Goal: Complete application form: Complete application form

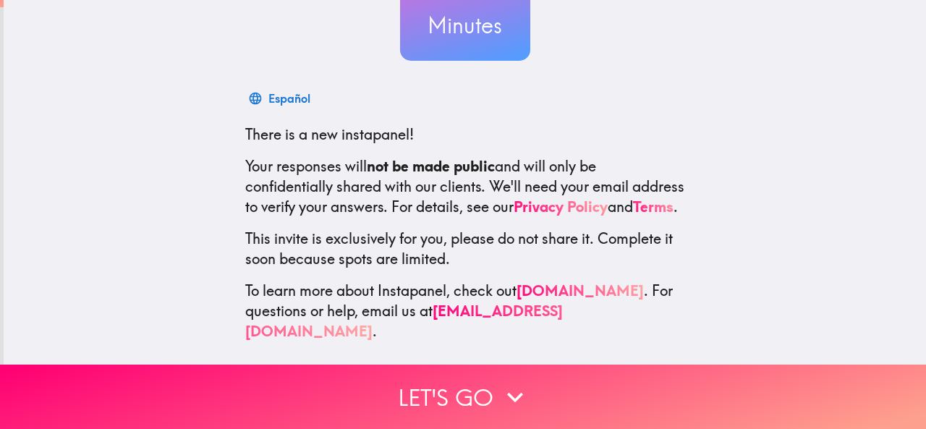
scroll to position [172, 0]
click at [106, 208] on div "~ 11 Minutes Українська Мова There is a new instapanel! Your responses will not…" at bounding box center [465, 101] width 922 height 526
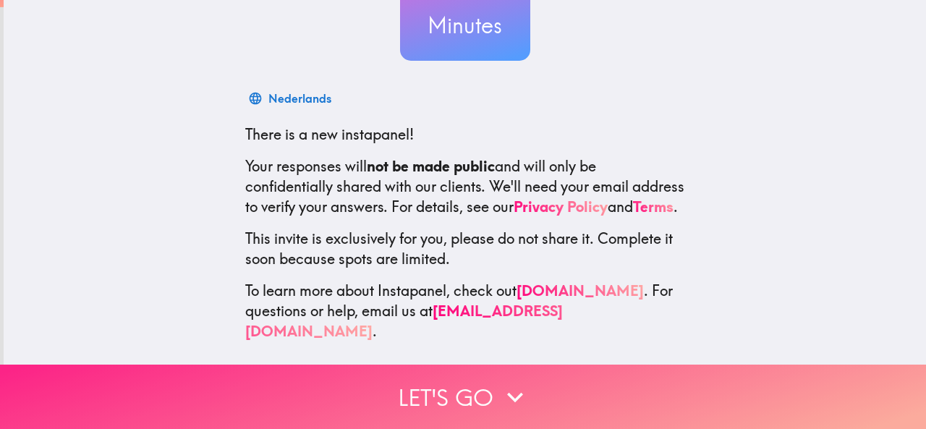
click at [278, 388] on button "Let's go" at bounding box center [463, 396] width 926 height 64
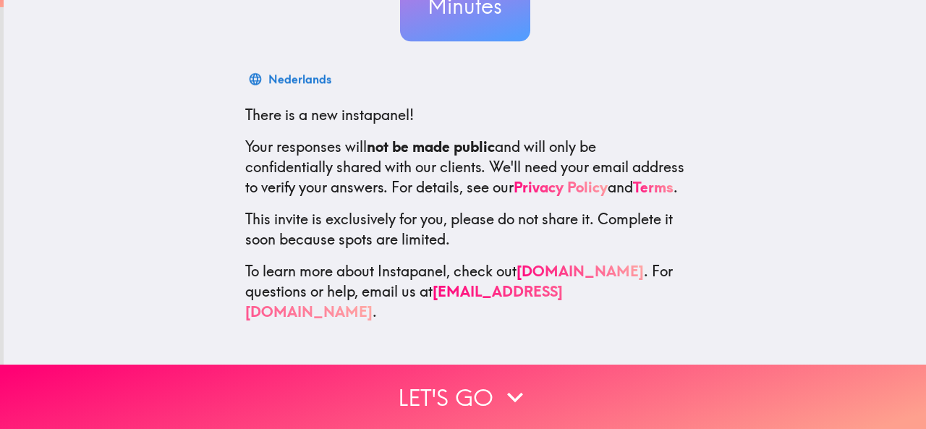
scroll to position [0, 0]
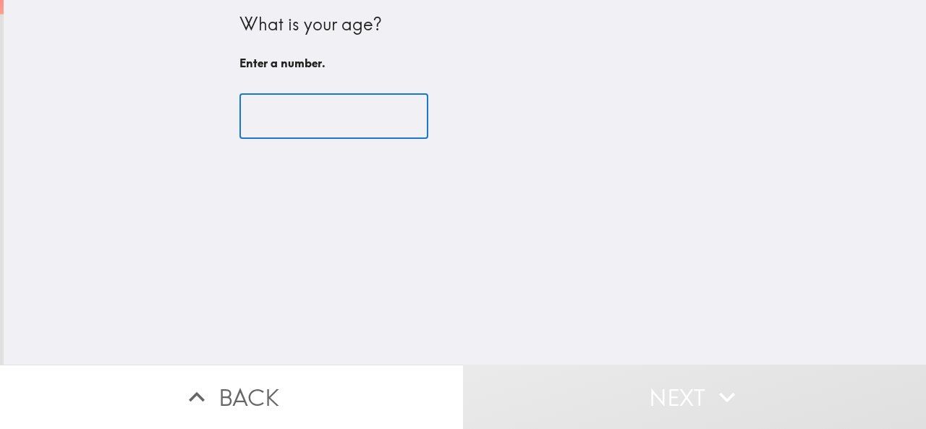
click at [308, 137] on input "number" at bounding box center [333, 116] width 189 height 45
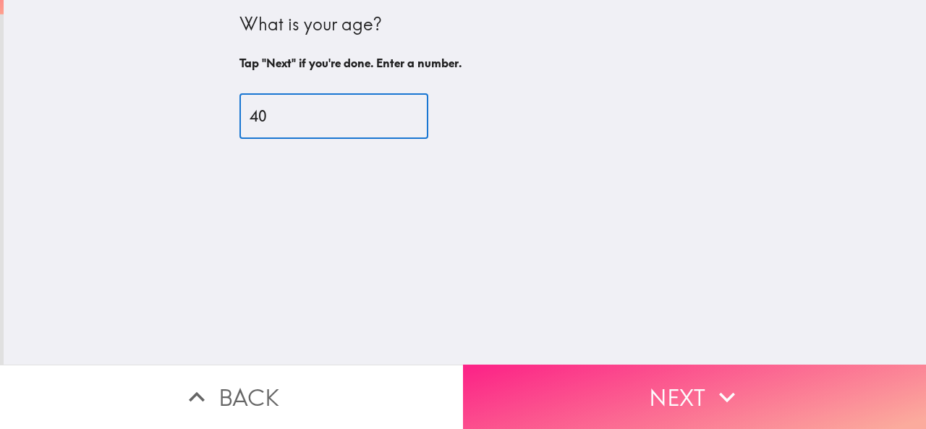
type input "40"
click at [544, 396] on button "Next" at bounding box center [694, 396] width 463 height 64
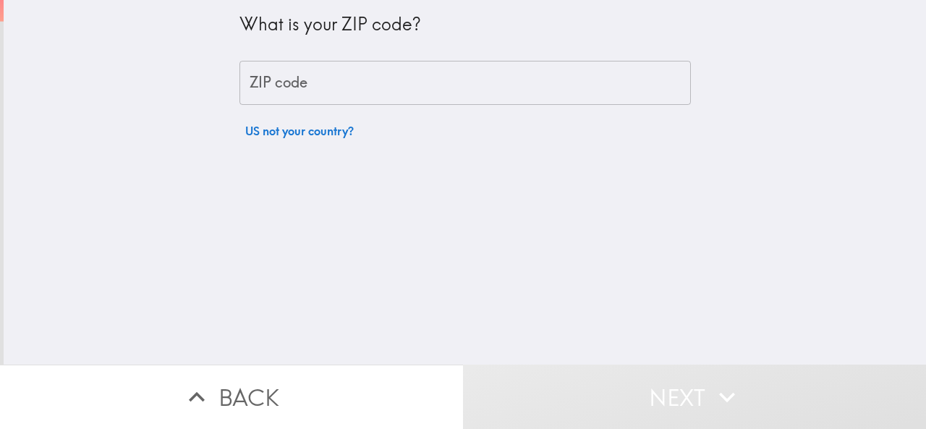
click at [424, 72] on input "ZIP code" at bounding box center [464, 83] width 451 height 45
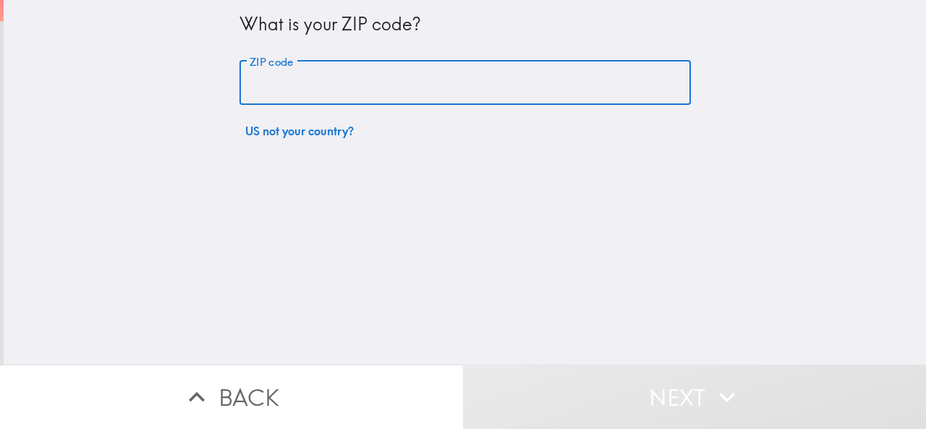
click at [400, 88] on input "ZIP code" at bounding box center [464, 83] width 451 height 45
click at [386, 85] on input "ZIP code" at bounding box center [464, 83] width 451 height 45
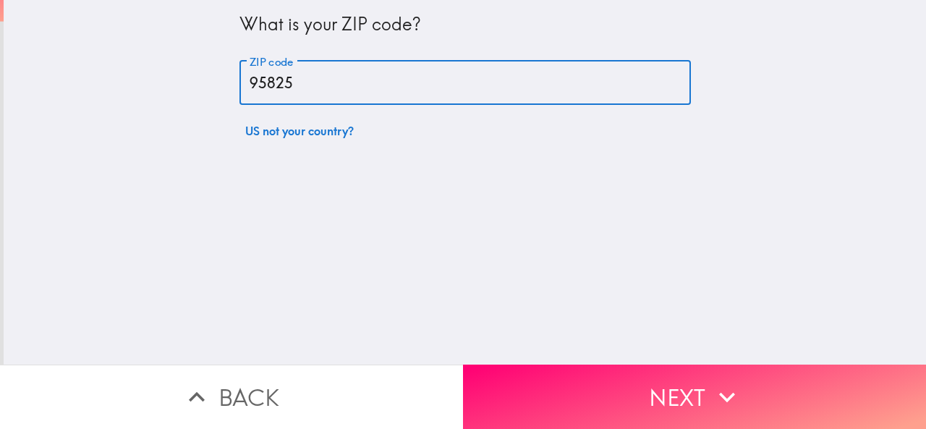
type input "95825"
click at [527, 365] on button "Next" at bounding box center [694, 396] width 463 height 64
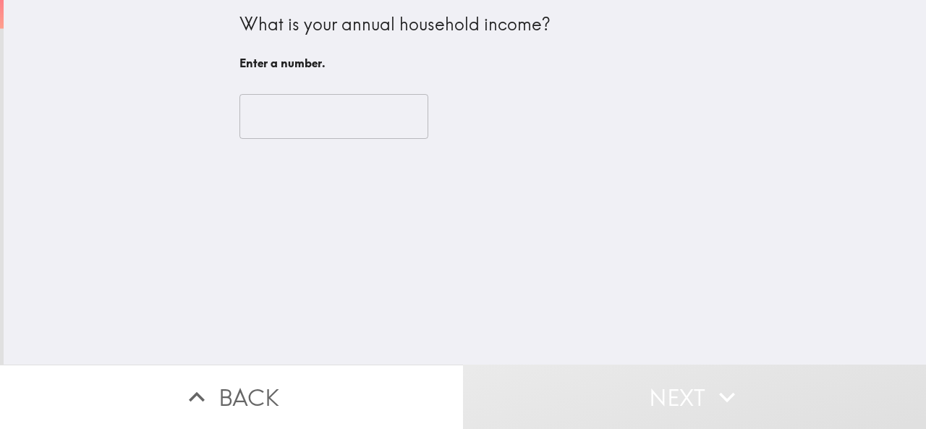
click at [337, 131] on input "number" at bounding box center [333, 116] width 189 height 45
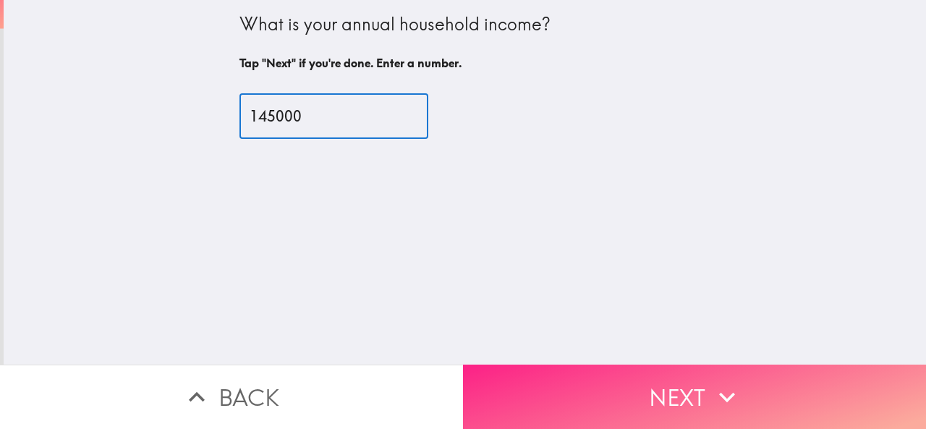
type input "145000"
click at [550, 381] on button "Next" at bounding box center [694, 396] width 463 height 64
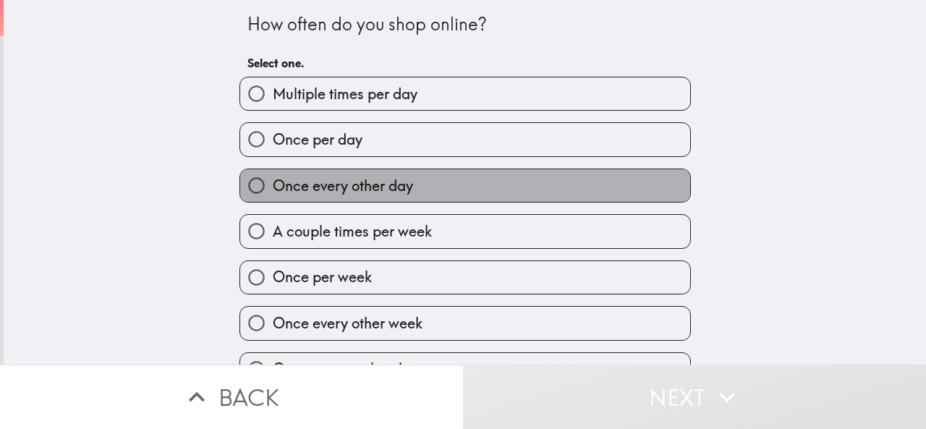
click at [353, 190] on span "Once every other day" at bounding box center [343, 186] width 140 height 20
click at [273, 190] on input "Once every other day" at bounding box center [256, 185] width 33 height 33
radio input "true"
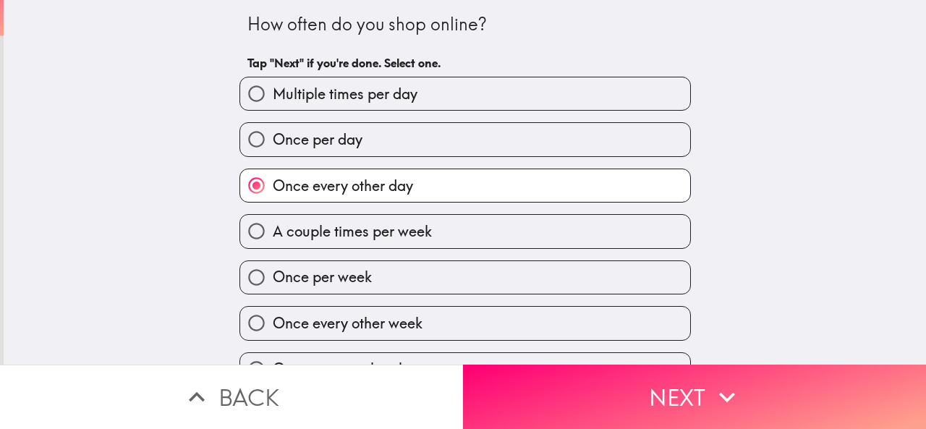
scroll to position [35, 0]
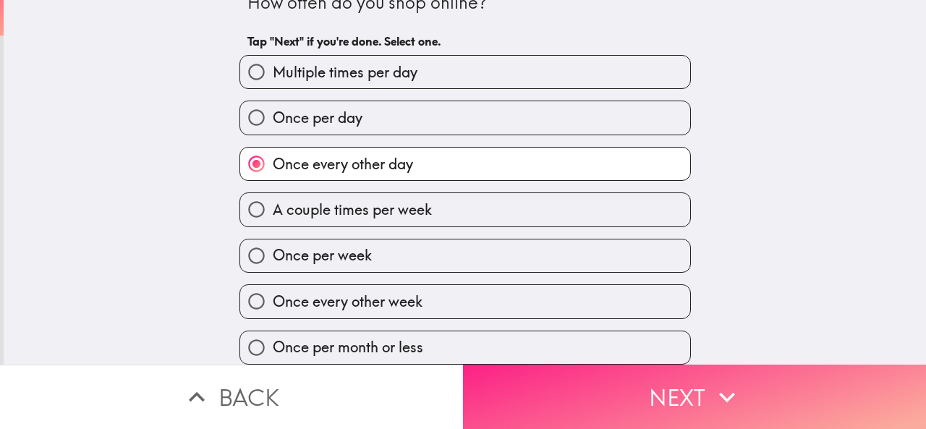
click at [514, 375] on button "Next" at bounding box center [694, 396] width 463 height 64
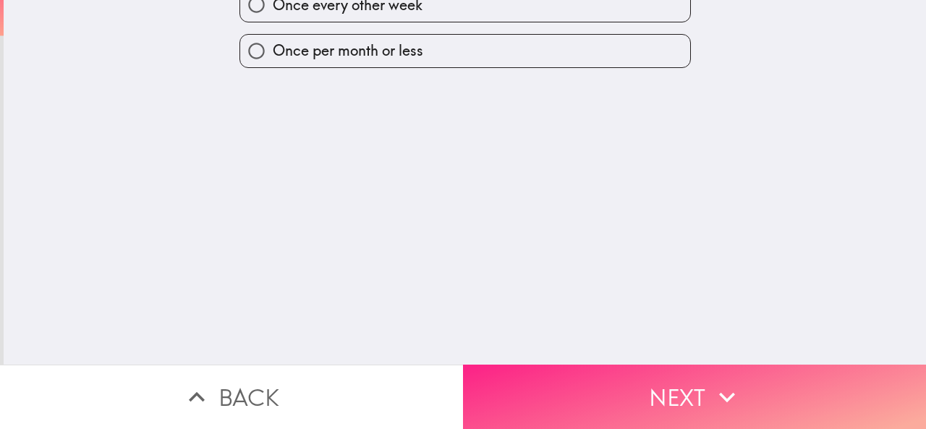
scroll to position [0, 0]
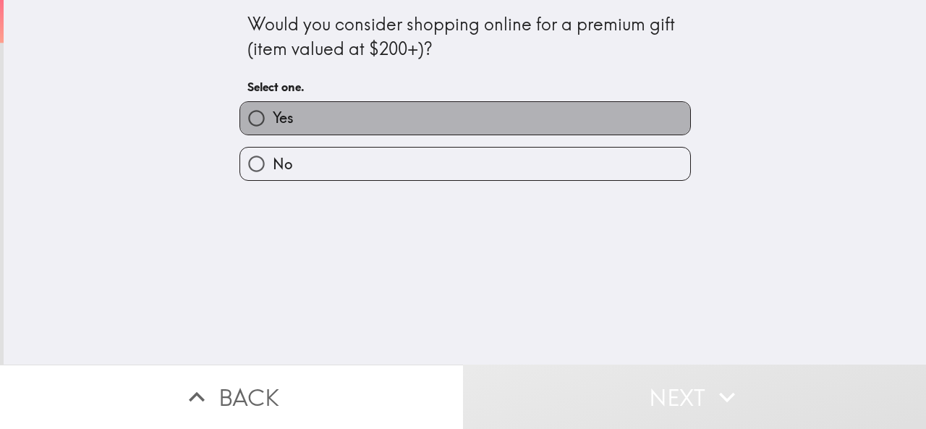
click at [331, 124] on label "Yes" at bounding box center [465, 118] width 450 height 33
click at [273, 124] on input "Yes" at bounding box center [256, 118] width 33 height 33
radio input "true"
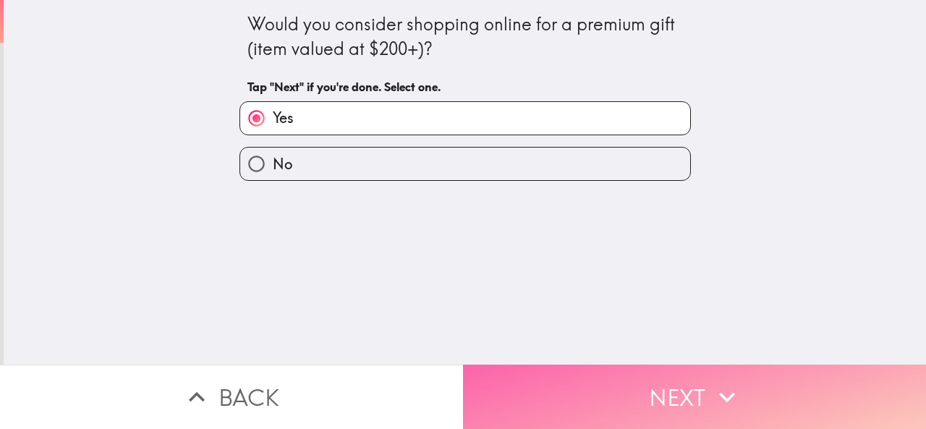
click at [537, 374] on button "Next" at bounding box center [694, 396] width 463 height 64
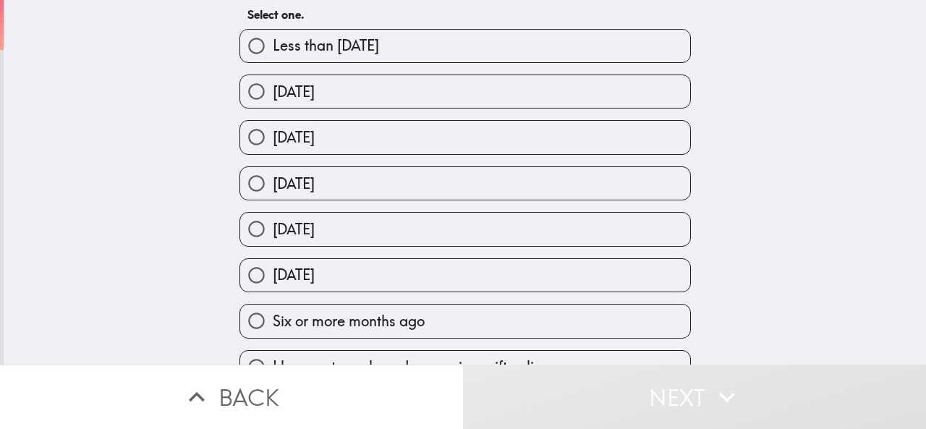
click at [313, 183] on span "[DATE]" at bounding box center [294, 184] width 42 height 20
click at [273, 183] on input "[DATE]" at bounding box center [256, 183] width 33 height 33
radio input "true"
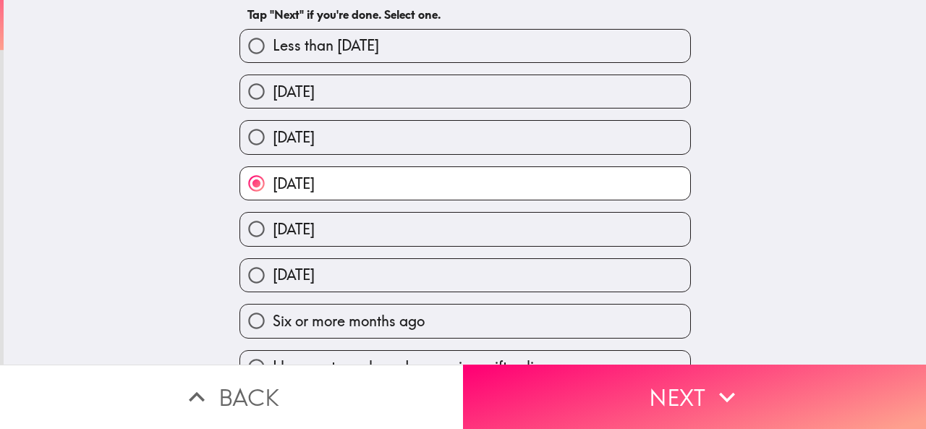
scroll to position [106, 0]
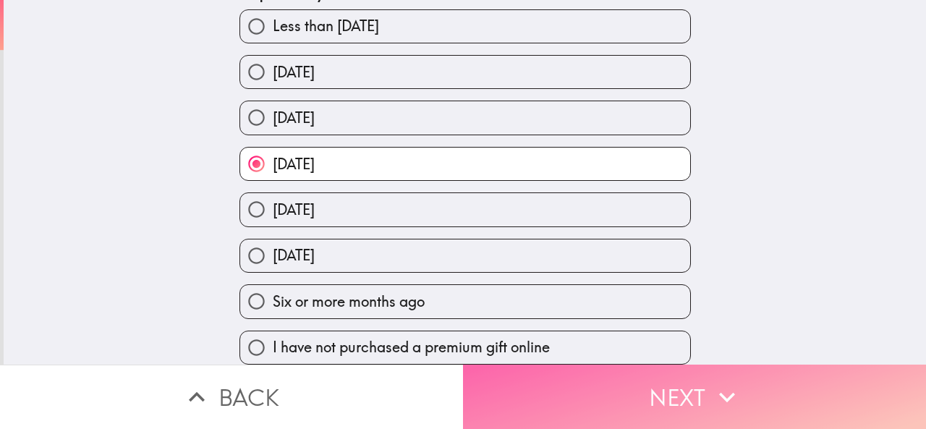
click at [504, 375] on button "Next" at bounding box center [694, 396] width 463 height 64
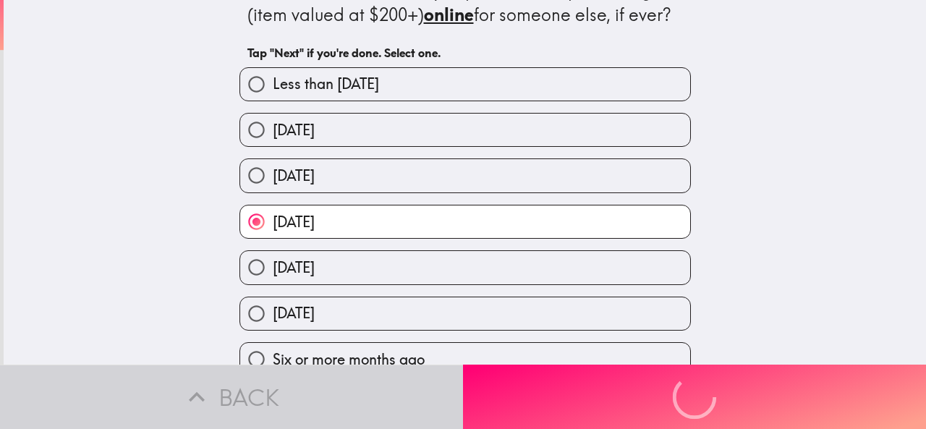
scroll to position [0, 0]
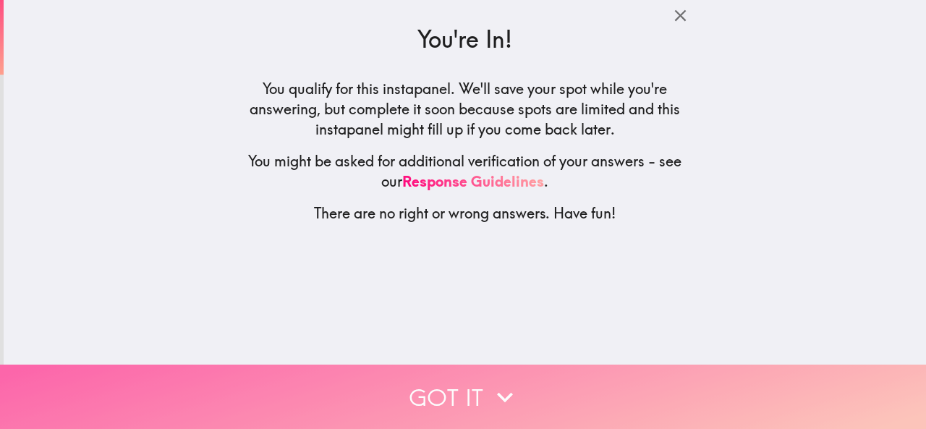
click at [406, 372] on button "Got it" at bounding box center [463, 396] width 926 height 64
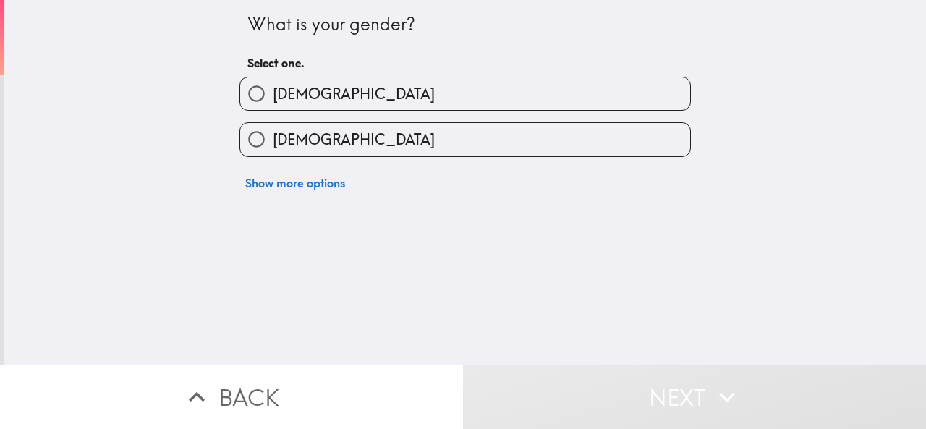
click at [303, 98] on label "[DEMOGRAPHIC_DATA]" at bounding box center [465, 93] width 450 height 33
click at [273, 98] on input "[DEMOGRAPHIC_DATA]" at bounding box center [256, 93] width 33 height 33
radio input "true"
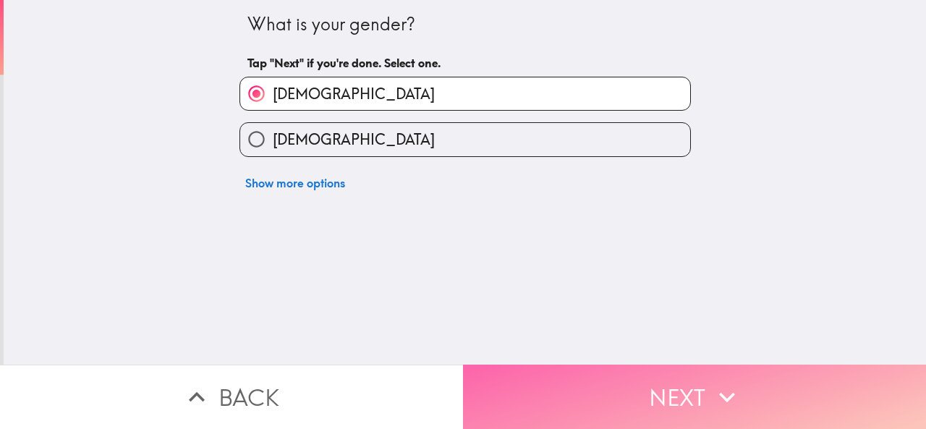
click at [522, 368] on button "Next" at bounding box center [694, 396] width 463 height 64
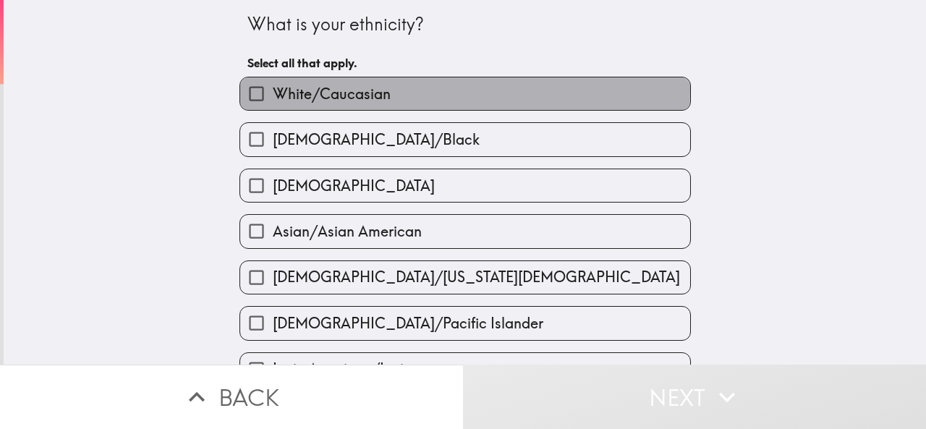
click at [328, 90] on span "White/Caucasian" at bounding box center [332, 94] width 118 height 20
click at [273, 90] on input "White/Caucasian" at bounding box center [256, 93] width 33 height 33
checkbox input "true"
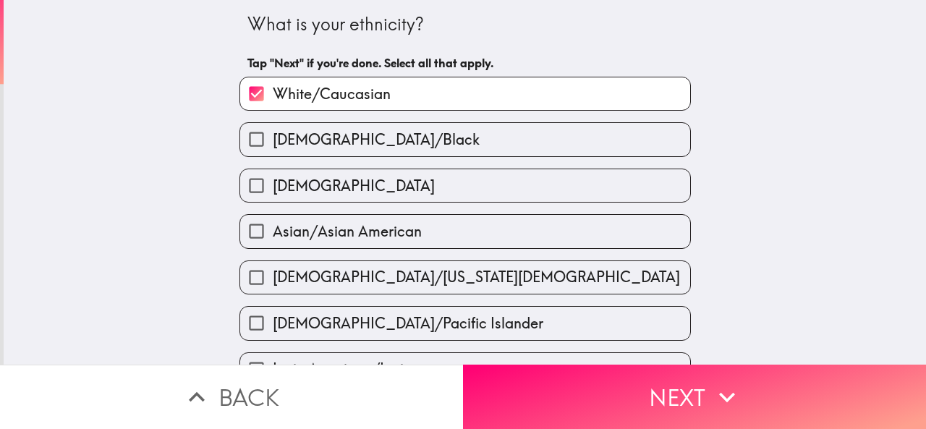
click at [356, 192] on label "[DEMOGRAPHIC_DATA]" at bounding box center [465, 185] width 450 height 33
click at [273, 192] on input "[DEMOGRAPHIC_DATA]" at bounding box center [256, 185] width 33 height 33
checkbox input "true"
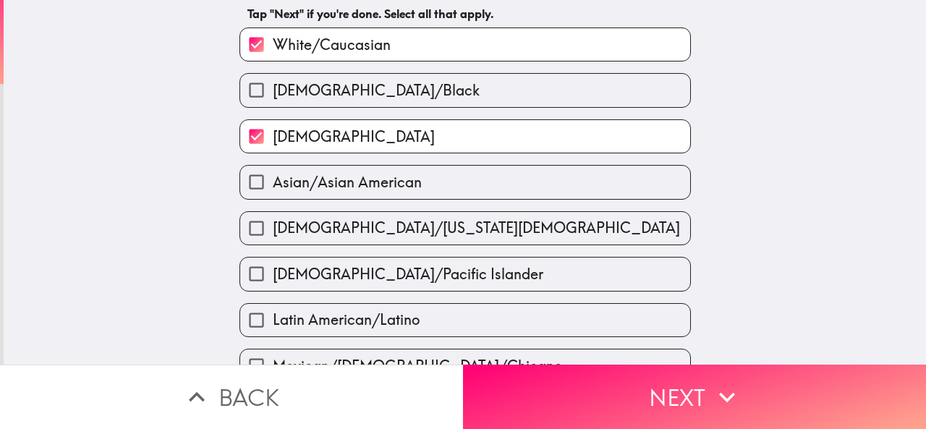
scroll to position [72, 0]
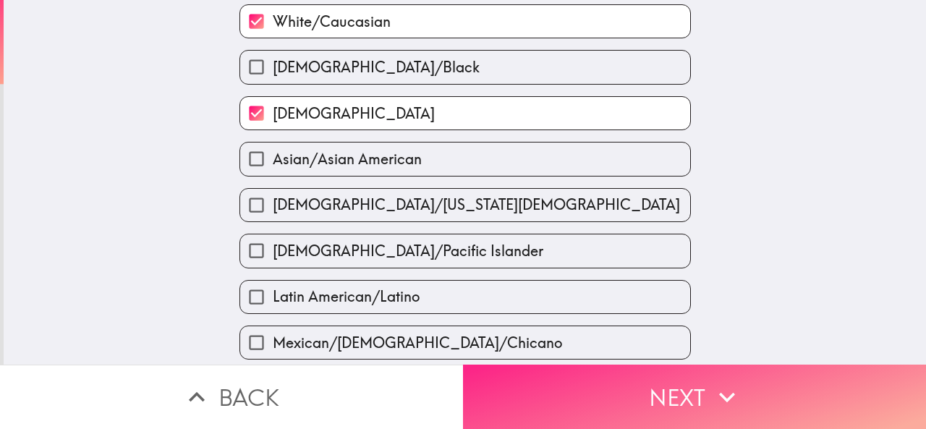
click at [510, 379] on button "Next" at bounding box center [694, 396] width 463 height 64
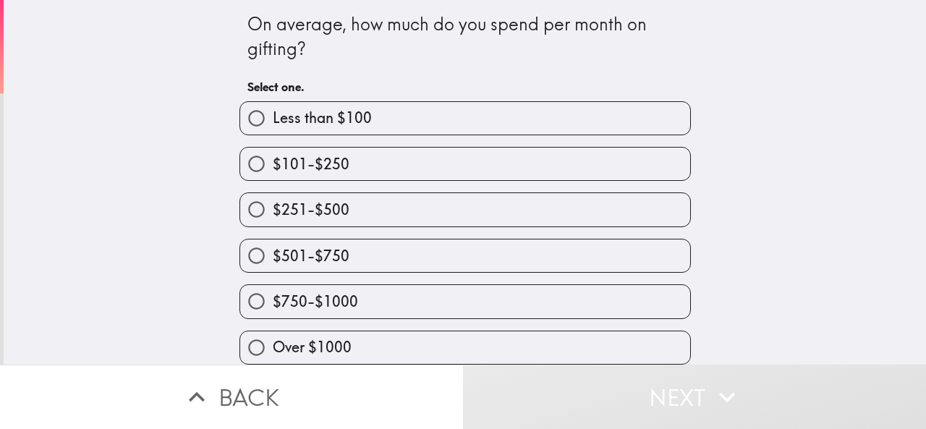
click at [372, 197] on label "$251-$500" at bounding box center [465, 209] width 450 height 33
click at [273, 197] on input "$251-$500" at bounding box center [256, 209] width 33 height 33
radio input "true"
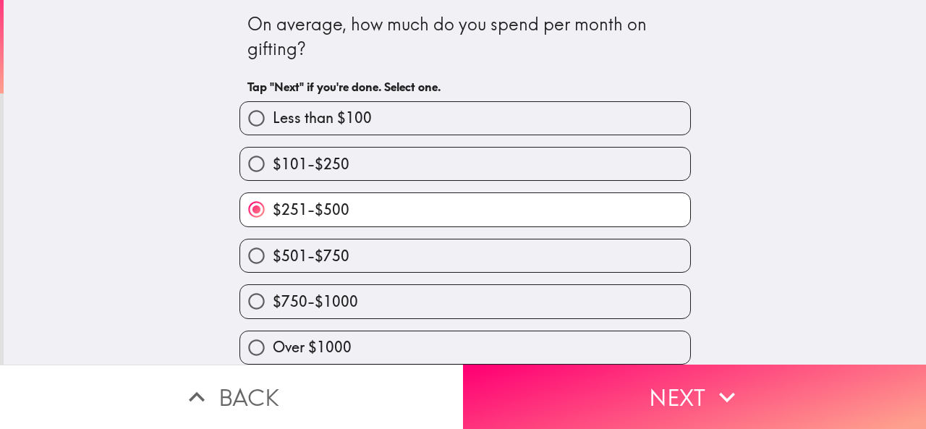
click at [364, 163] on label "$101-$250" at bounding box center [465, 164] width 450 height 33
click at [273, 163] on input "$101-$250" at bounding box center [256, 164] width 33 height 33
radio input "true"
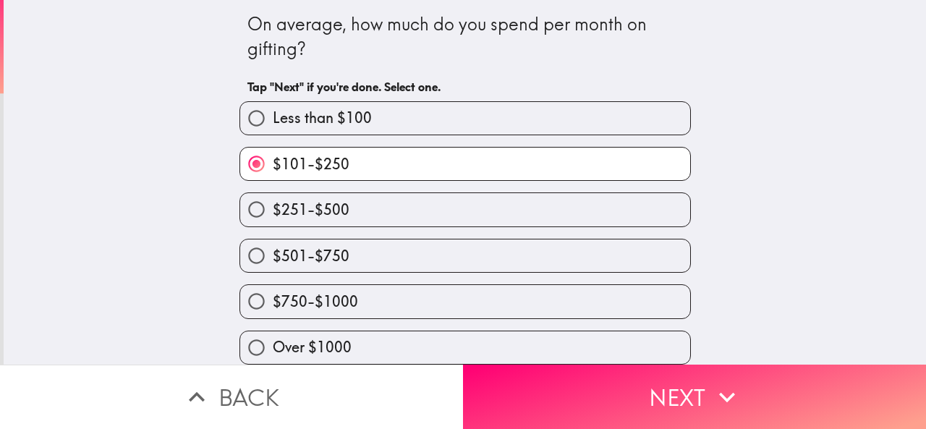
scroll to position [13, 0]
click at [385, 200] on label "$251-$500" at bounding box center [465, 209] width 450 height 33
click at [273, 200] on input "$251-$500" at bounding box center [256, 209] width 33 height 33
radio input "true"
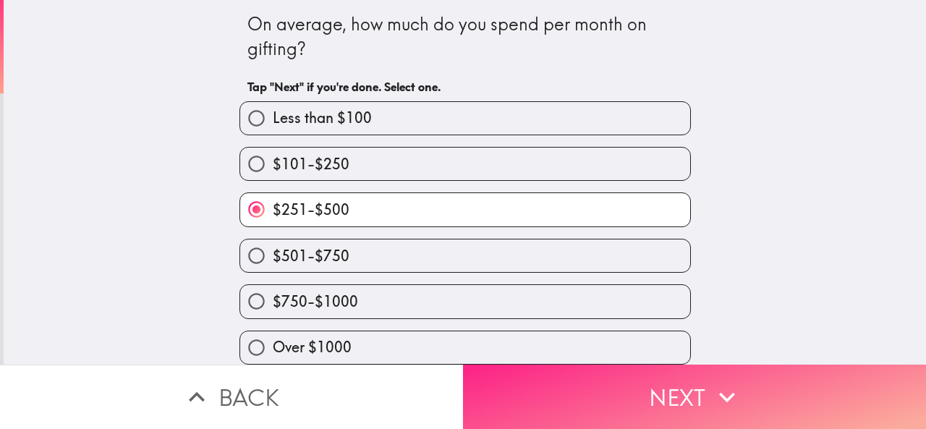
click at [528, 373] on button "Next" at bounding box center [694, 396] width 463 height 64
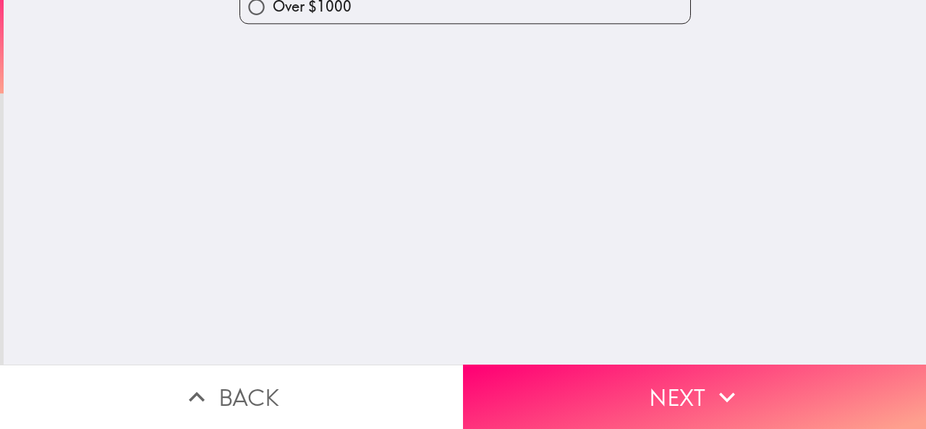
scroll to position [0, 0]
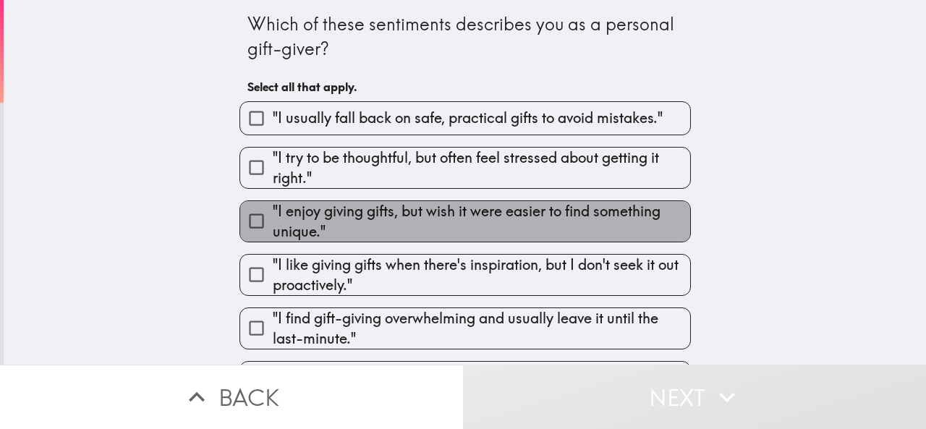
click at [433, 224] on span ""I enjoy giving gifts, but wish it were easier to find something unique."" at bounding box center [481, 221] width 417 height 40
click at [273, 224] on input ""I enjoy giving gifts, but wish it were easier to find something unique."" at bounding box center [256, 221] width 33 height 33
checkbox input "true"
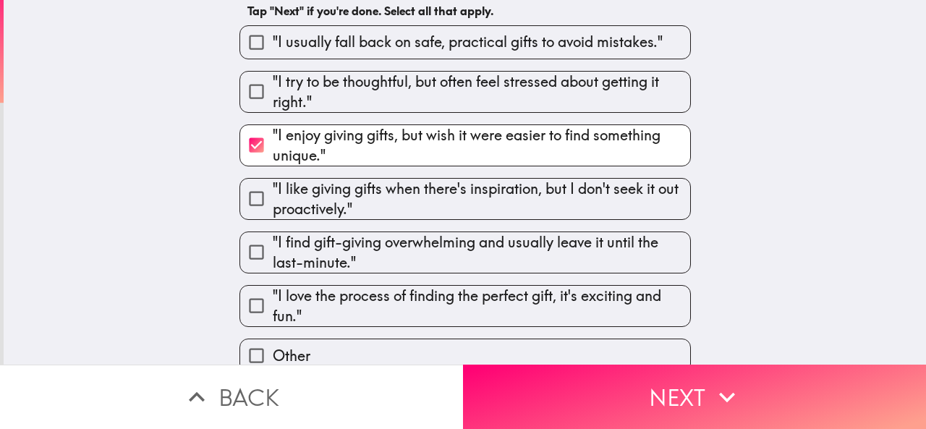
scroll to position [98, 0]
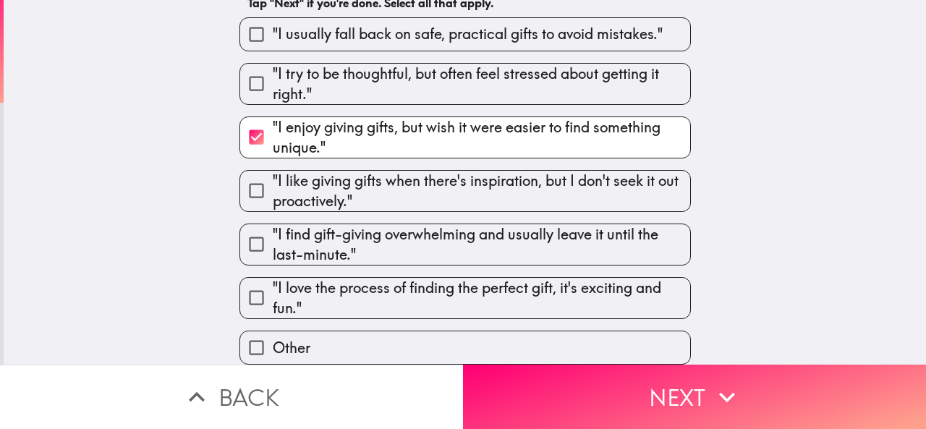
click at [424, 278] on span ""I love the process of finding the perfect gift, it's exciting and fun."" at bounding box center [481, 298] width 417 height 40
click at [273, 281] on input ""I love the process of finding the perfect gift, it's exciting and fun."" at bounding box center [256, 297] width 33 height 33
checkbox input "true"
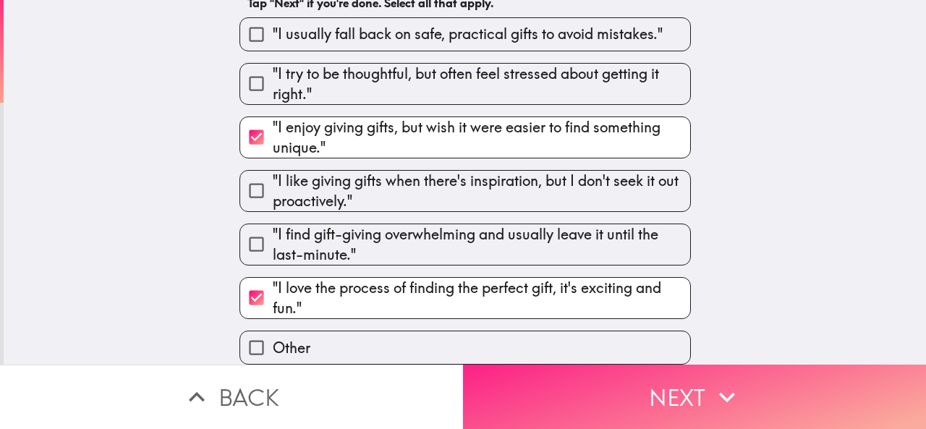
click at [489, 368] on button "Next" at bounding box center [694, 396] width 463 height 64
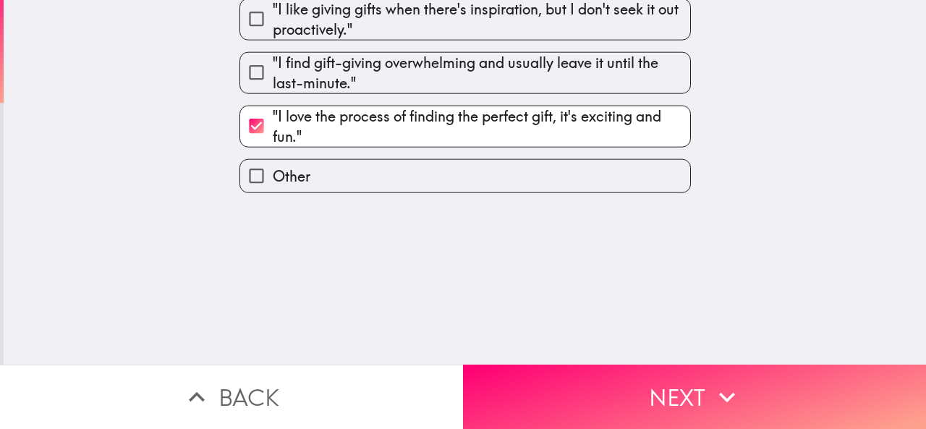
scroll to position [0, 0]
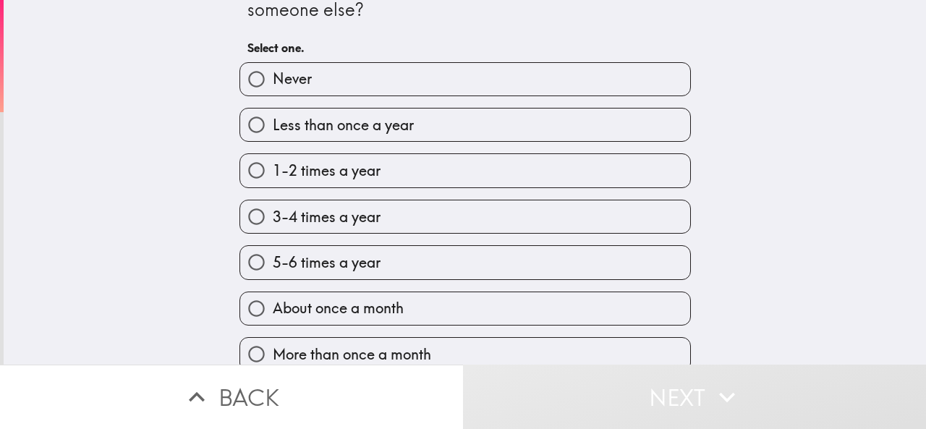
scroll to position [59, 0]
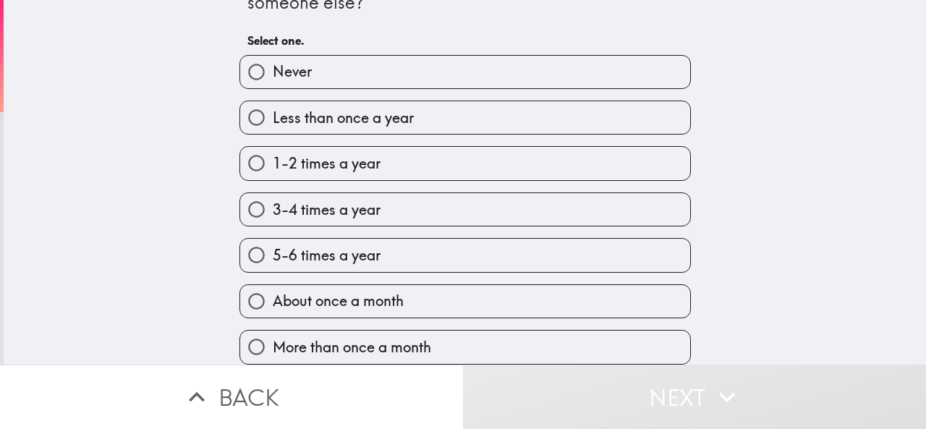
click at [395, 239] on label "5-6 times a year" at bounding box center [465, 255] width 450 height 33
click at [273, 239] on input "5-6 times a year" at bounding box center [256, 255] width 33 height 33
radio input "true"
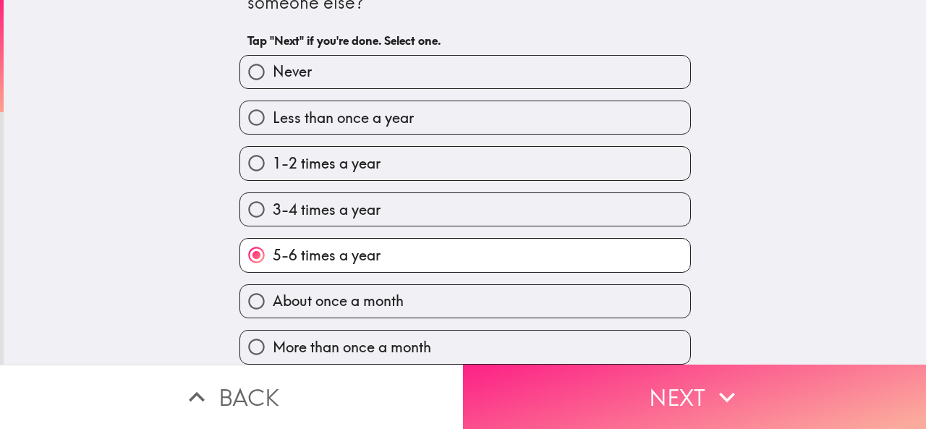
click at [518, 375] on button "Next" at bounding box center [694, 396] width 463 height 64
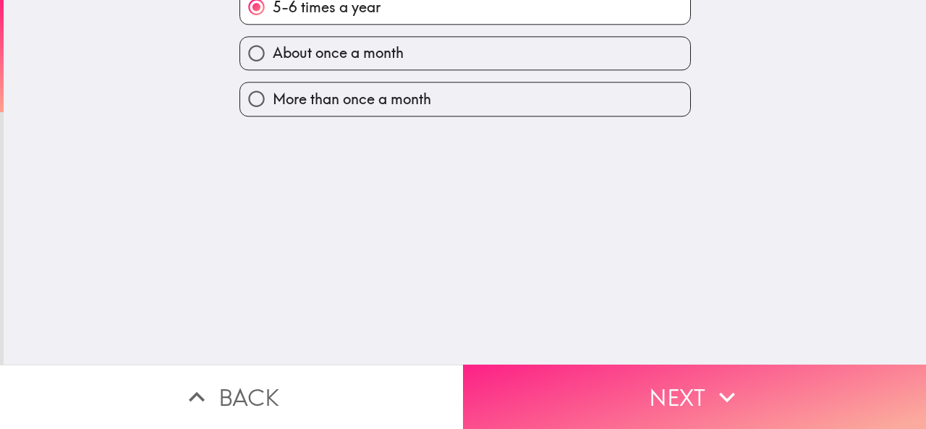
scroll to position [0, 0]
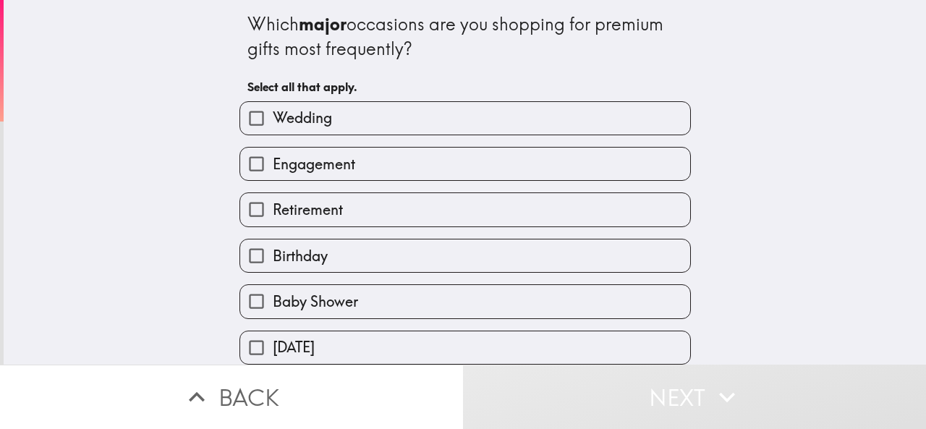
click at [380, 160] on label "Engagement" at bounding box center [465, 164] width 450 height 33
click at [273, 160] on input "Engagement" at bounding box center [256, 164] width 33 height 33
checkbox input "true"
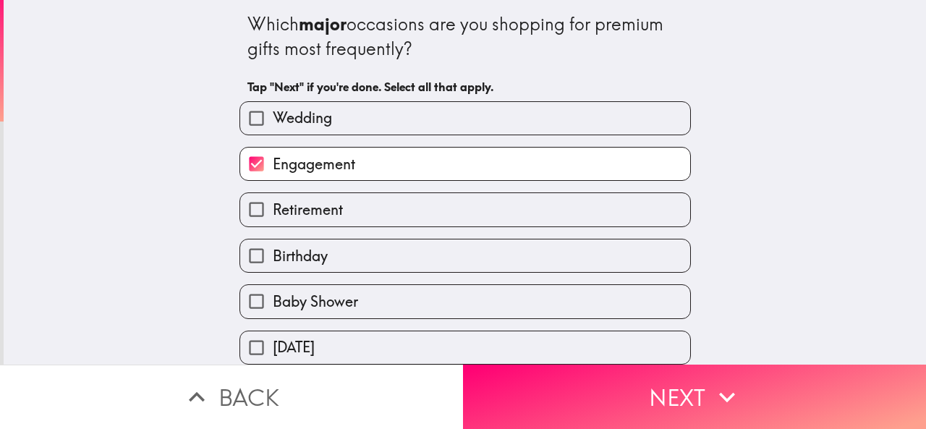
click at [353, 254] on label "Birthday" at bounding box center [465, 255] width 450 height 33
click at [273, 254] on input "Birthday" at bounding box center [256, 255] width 33 height 33
checkbox input "true"
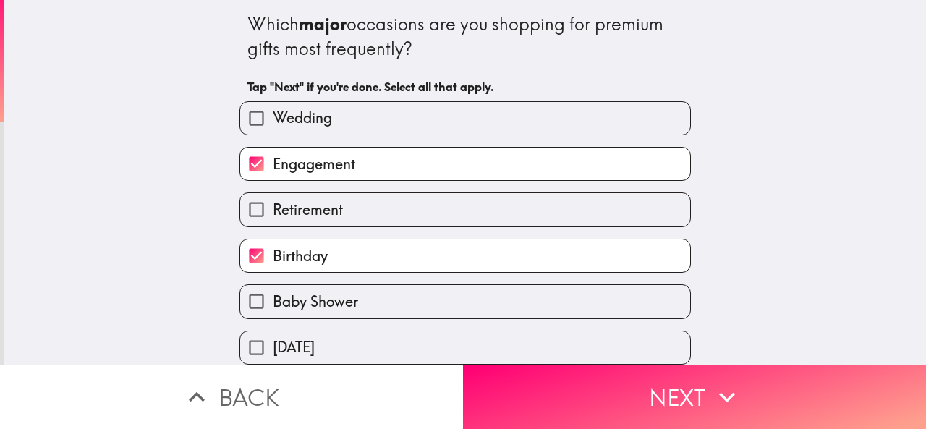
click at [331, 127] on label "Wedding" at bounding box center [465, 118] width 450 height 33
click at [273, 127] on input "Wedding" at bounding box center [256, 118] width 33 height 33
checkbox input "true"
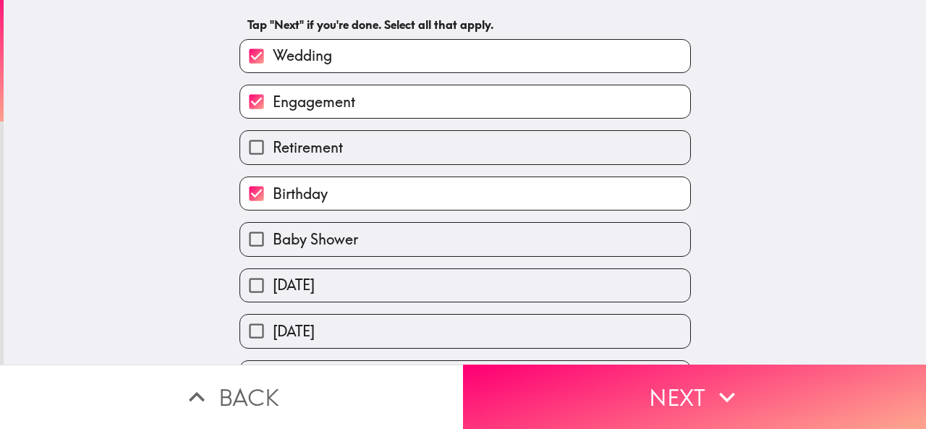
scroll to position [145, 0]
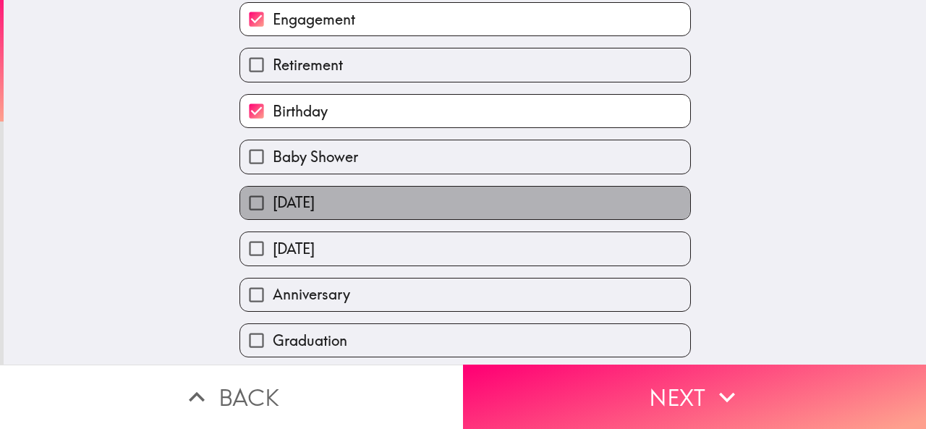
click at [357, 205] on label "[DATE]" at bounding box center [465, 203] width 450 height 33
click at [273, 205] on input "[DATE]" at bounding box center [256, 203] width 33 height 33
checkbox input "true"
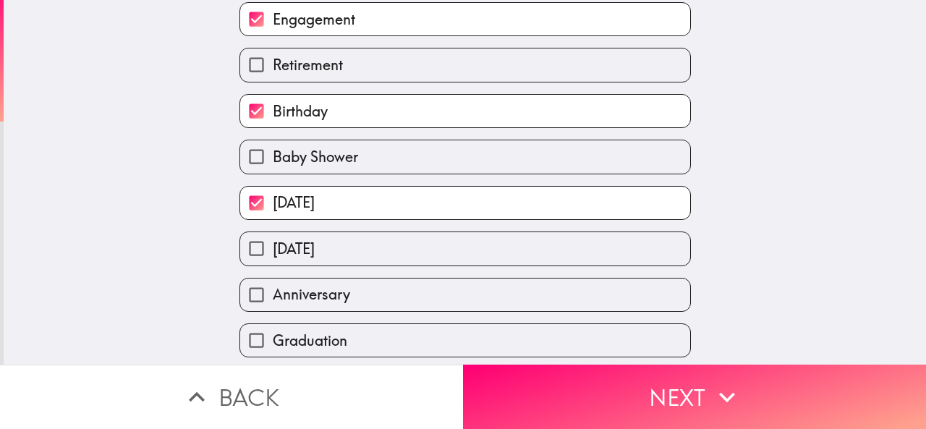
click at [362, 243] on label "[DATE]" at bounding box center [465, 248] width 450 height 33
click at [273, 243] on input "[DATE]" at bounding box center [256, 248] width 33 height 33
checkbox input "true"
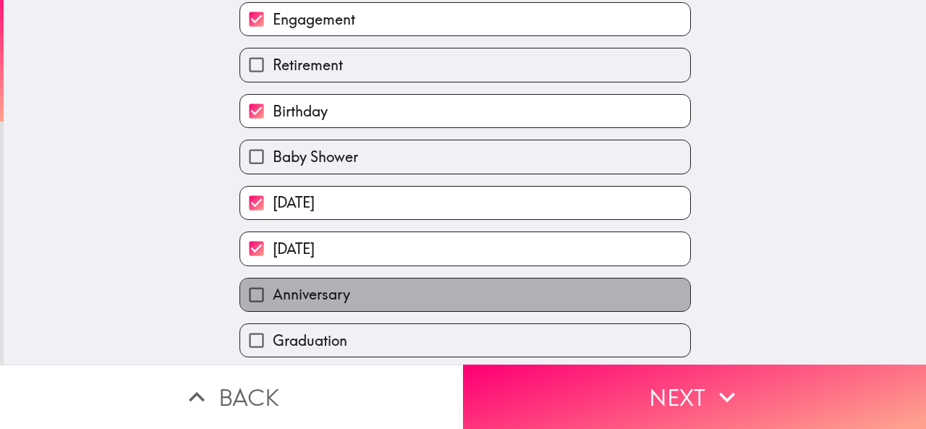
click at [365, 296] on label "Anniversary" at bounding box center [465, 294] width 450 height 33
click at [273, 296] on input "Anniversary" at bounding box center [256, 294] width 33 height 33
checkbox input "true"
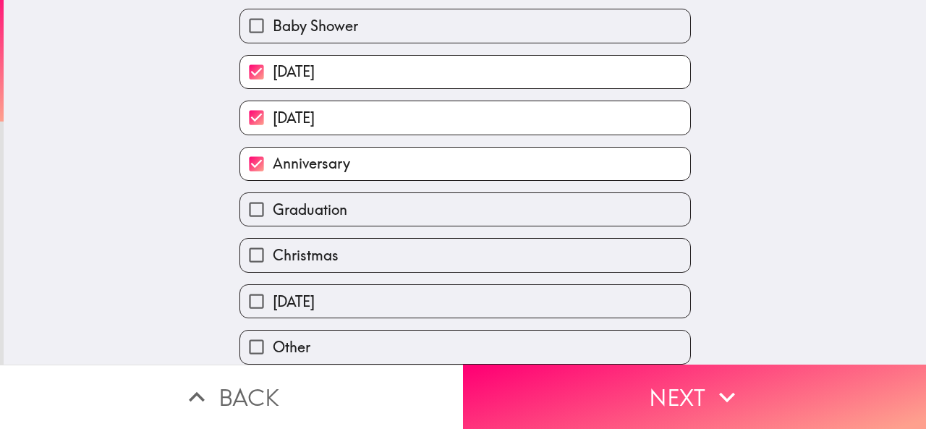
scroll to position [289, 0]
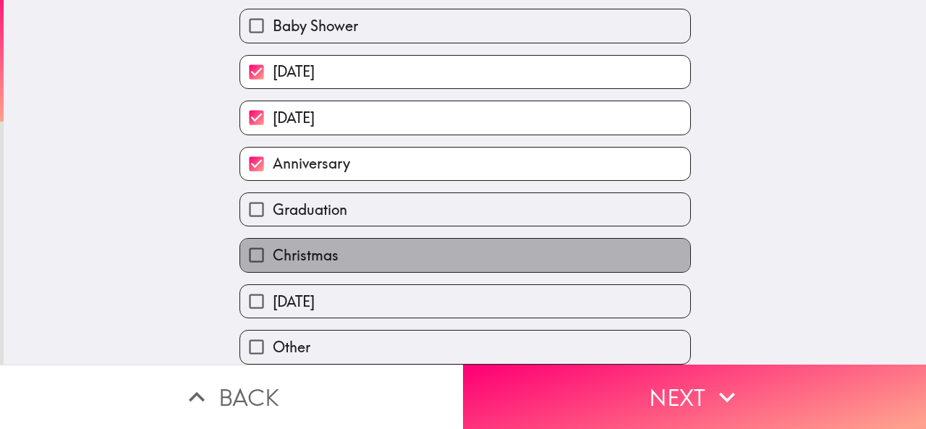
click at [364, 242] on label "Christmas" at bounding box center [465, 255] width 450 height 33
click at [273, 242] on input "Christmas" at bounding box center [256, 255] width 33 height 33
checkbox input "true"
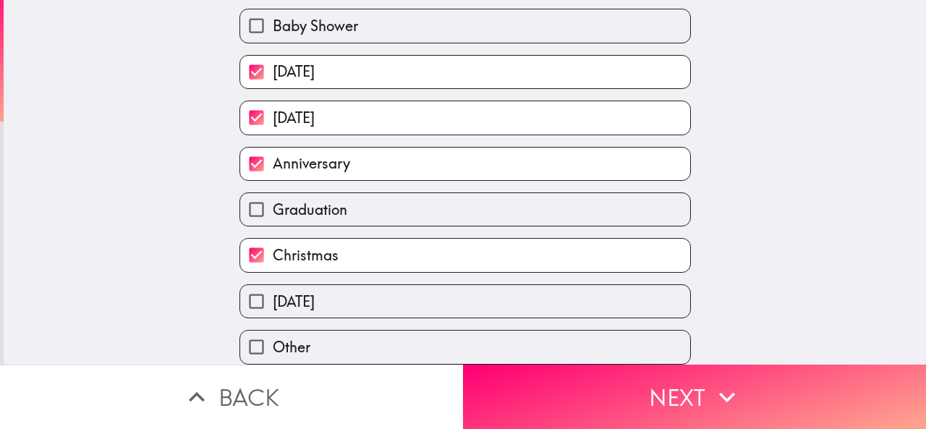
scroll to position [291, 0]
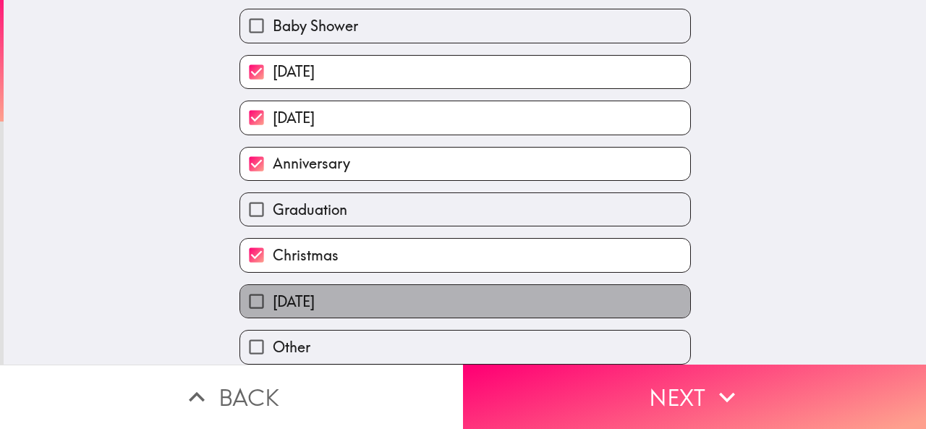
click at [315, 291] on span "[DATE]" at bounding box center [294, 301] width 42 height 20
click at [273, 291] on input "[DATE]" at bounding box center [256, 301] width 33 height 33
checkbox input "true"
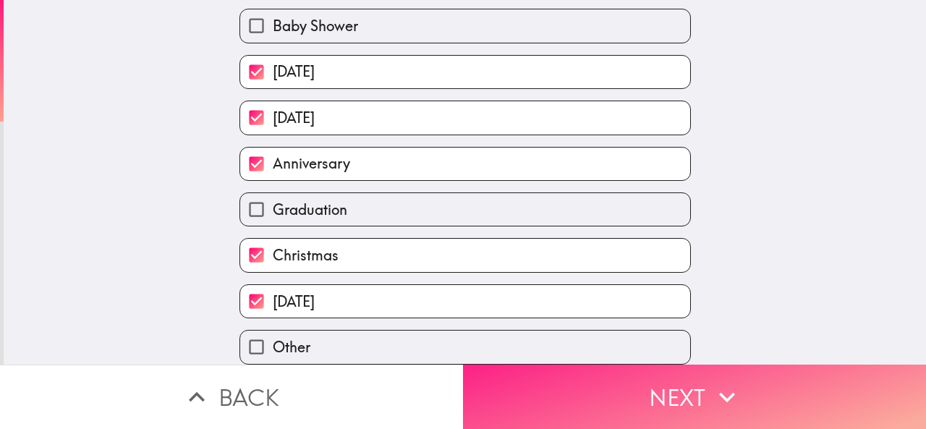
drag, startPoint x: 519, startPoint y: 378, endPoint x: 519, endPoint y: 370, distance: 8.0
click at [520, 379] on button "Next" at bounding box center [694, 396] width 463 height 64
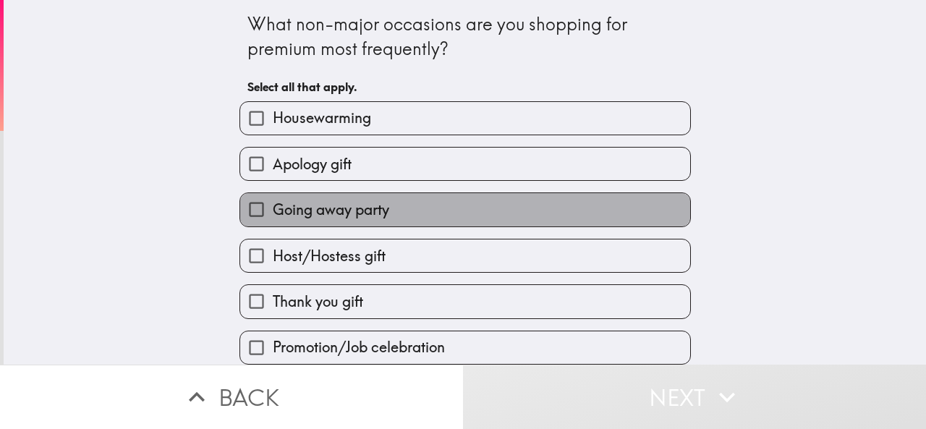
click at [367, 206] on span "Going away party" at bounding box center [331, 210] width 116 height 20
click at [273, 206] on input "Going away party" at bounding box center [256, 209] width 33 height 33
checkbox input "true"
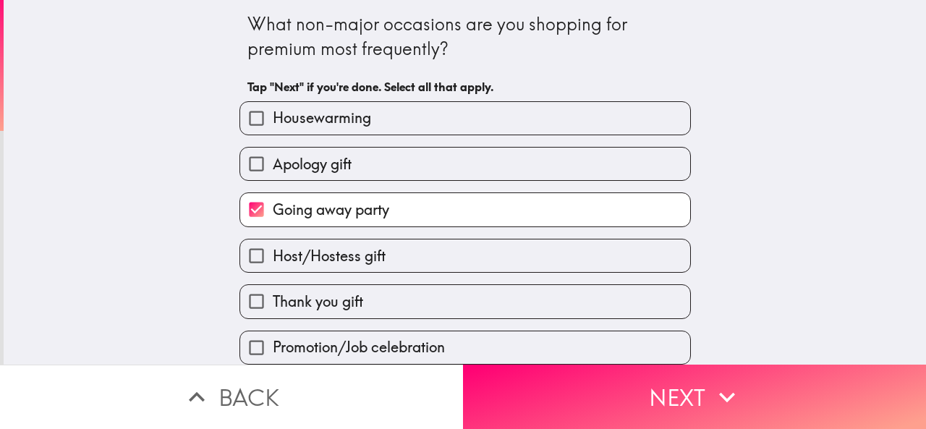
click at [354, 116] on span "Housewarming" at bounding box center [322, 118] width 98 height 20
click at [273, 116] on input "Housewarming" at bounding box center [256, 118] width 33 height 33
checkbox input "true"
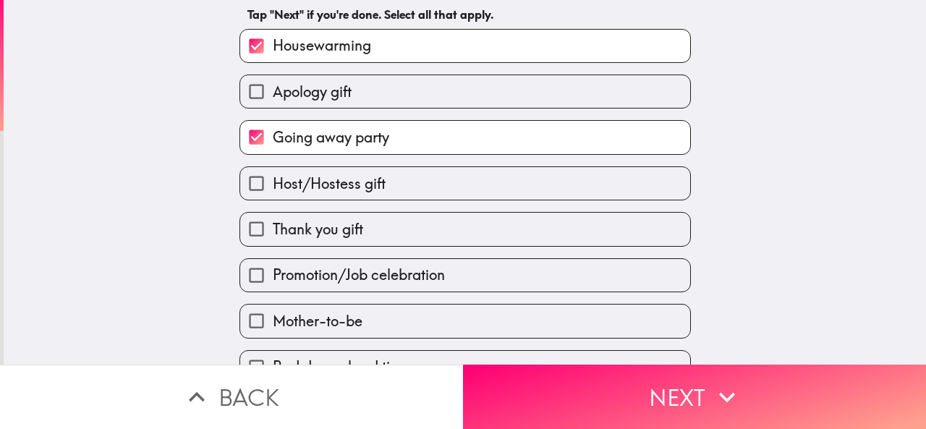
scroll to position [145, 0]
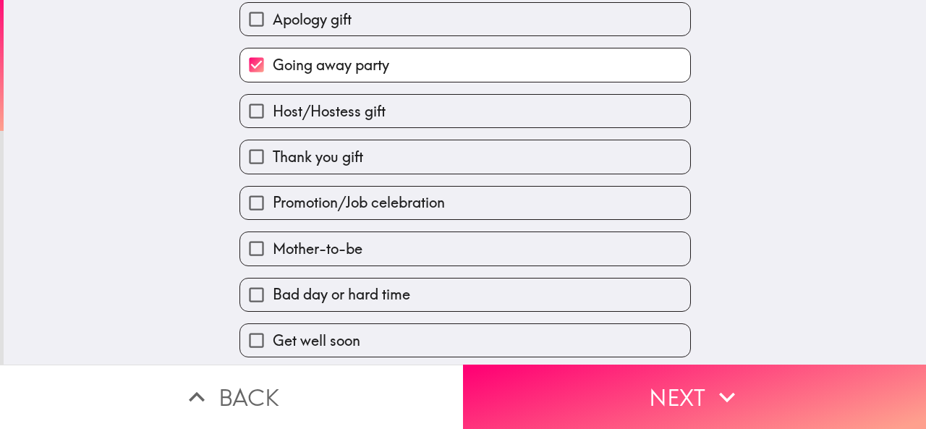
click at [359, 173] on label "Thank you gift" at bounding box center [465, 156] width 450 height 33
click at [273, 173] on input "Thank you gift" at bounding box center [256, 156] width 33 height 33
checkbox input "true"
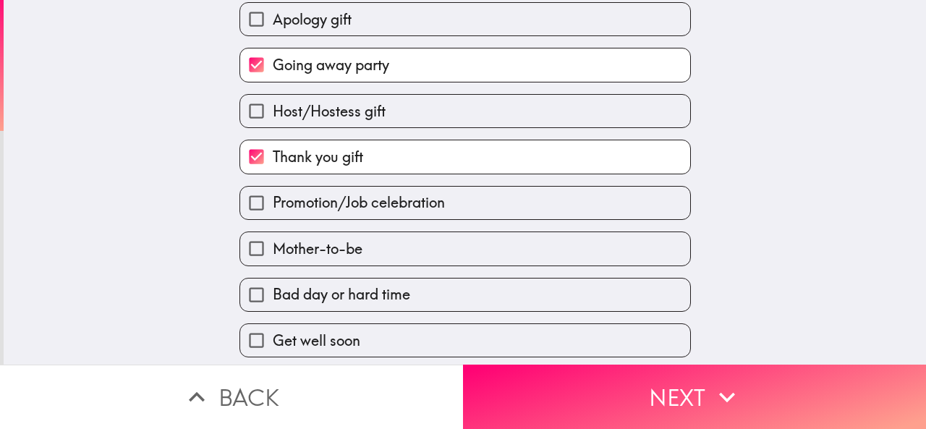
scroll to position [217, 0]
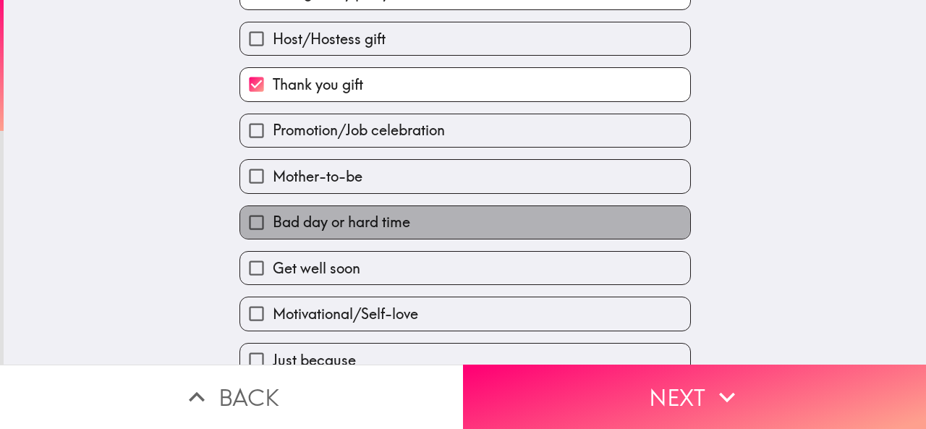
click at [362, 227] on span "Bad day or hard time" at bounding box center [341, 222] width 137 height 20
click at [273, 227] on input "Bad day or hard time" at bounding box center [256, 222] width 33 height 33
checkbox input "true"
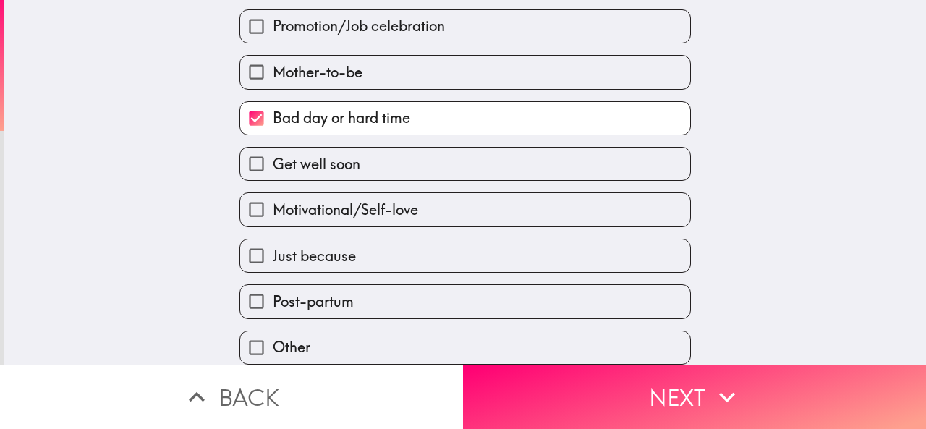
scroll to position [338, 0]
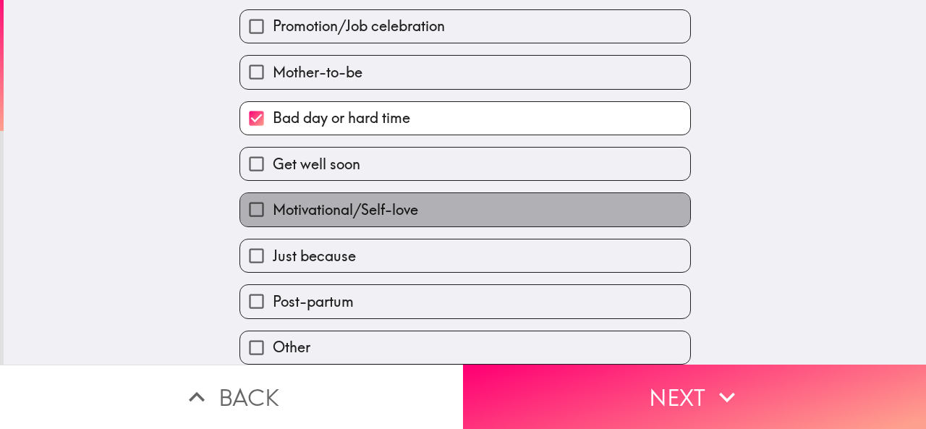
click at [373, 208] on span "Motivational/Self-love" at bounding box center [345, 210] width 145 height 20
click at [273, 208] on input "Motivational/Self-love" at bounding box center [256, 209] width 33 height 33
checkbox input "true"
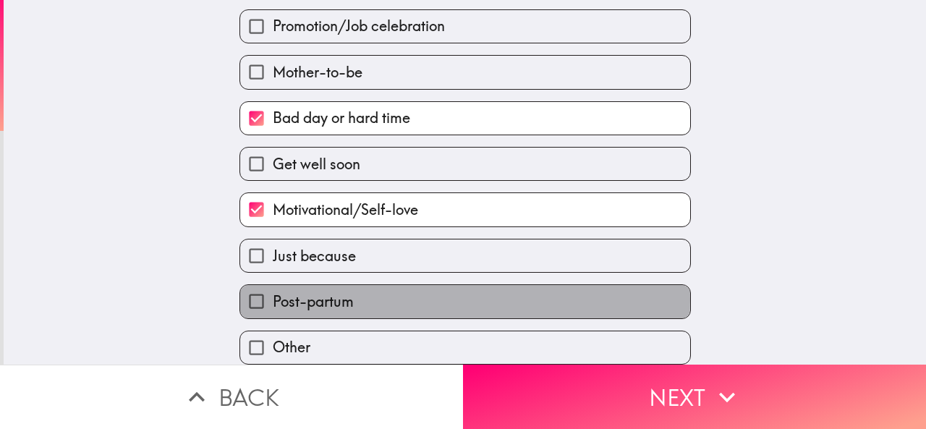
click at [395, 289] on label "Post-partum" at bounding box center [465, 301] width 450 height 33
click at [273, 289] on input "Post-partum" at bounding box center [256, 301] width 33 height 33
checkbox input "true"
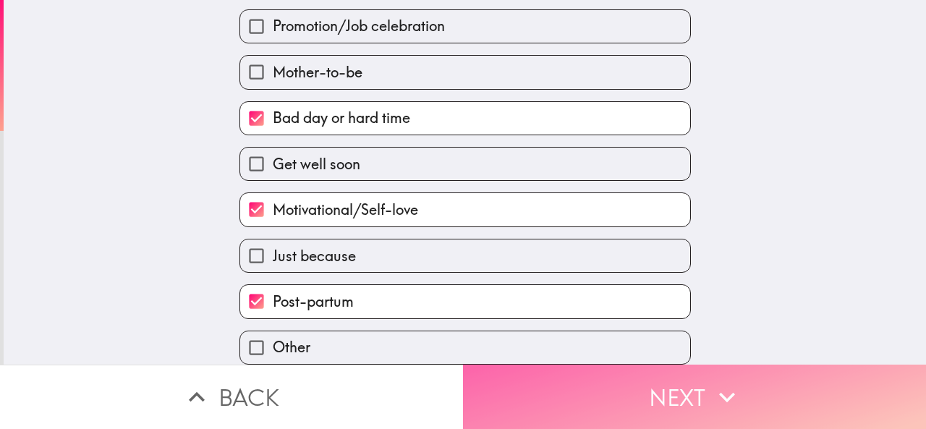
click at [511, 376] on button "Next" at bounding box center [694, 396] width 463 height 64
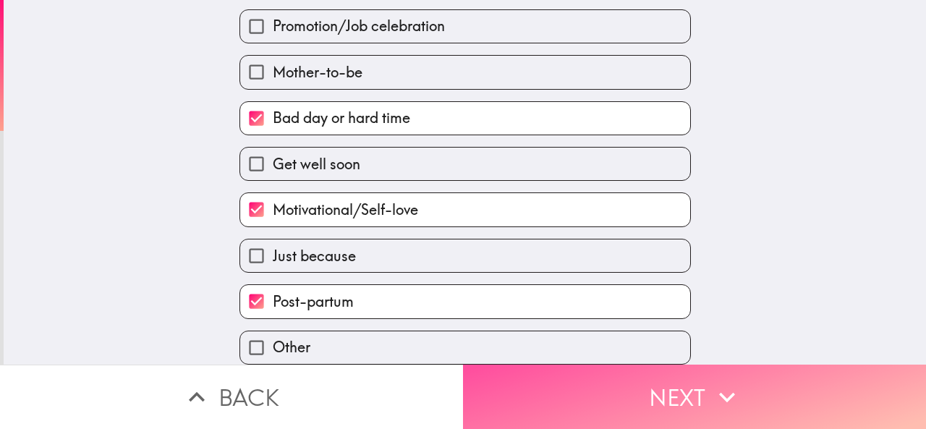
scroll to position [323, 0]
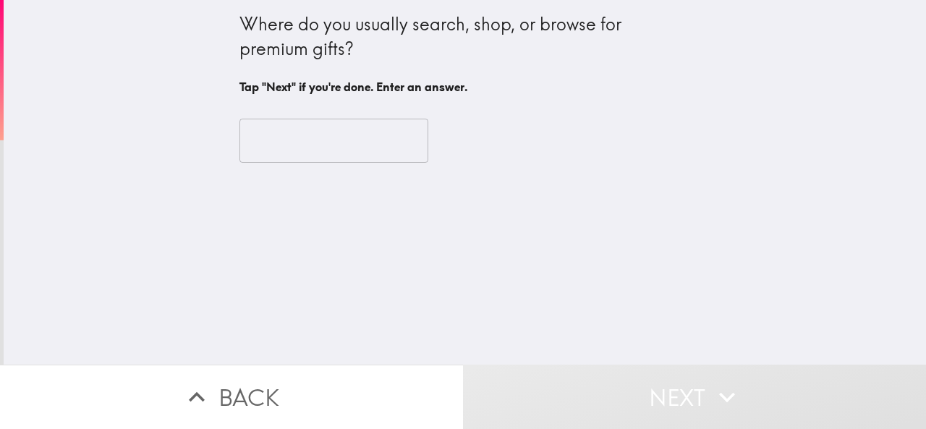
click at [343, 152] on input "text" at bounding box center [333, 141] width 189 height 45
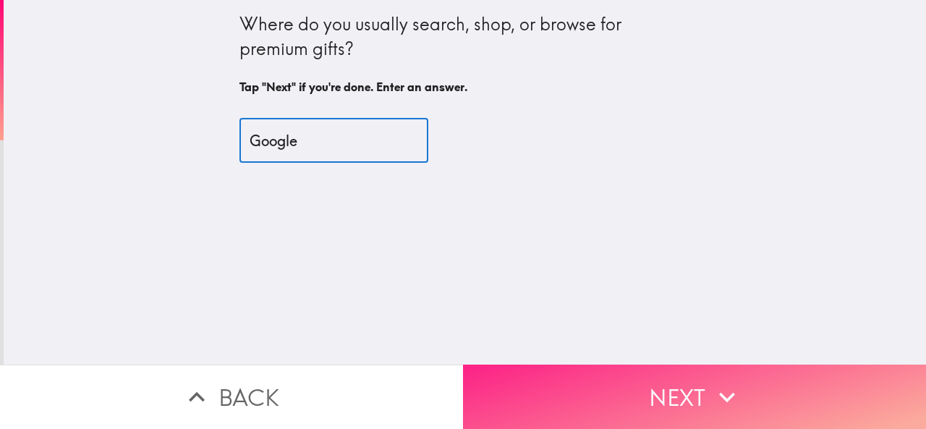
type input "Google"
click at [535, 370] on button "Next" at bounding box center [694, 396] width 463 height 64
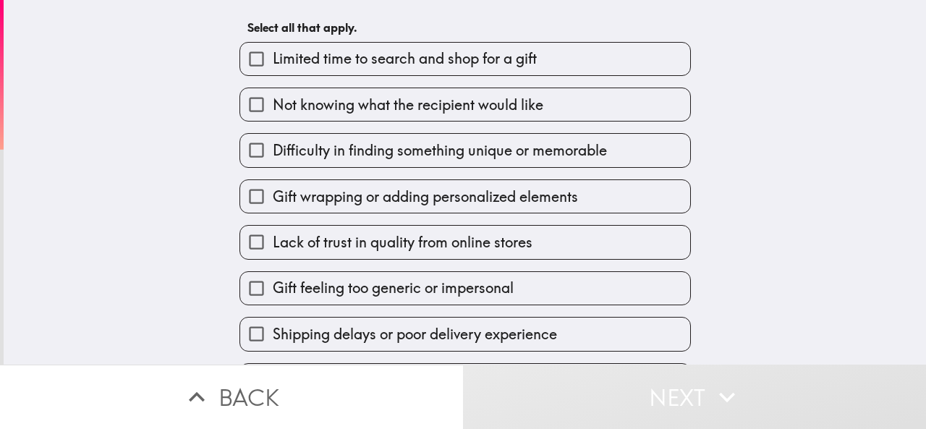
scroll to position [54, 0]
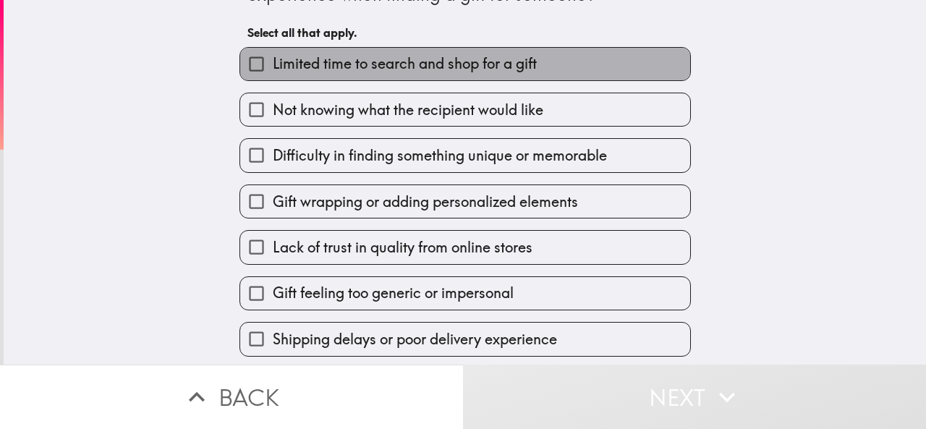
click at [386, 72] on span "Limited time to search and shop for a gift" at bounding box center [405, 64] width 264 height 20
click at [273, 72] on input "Limited time to search and shop for a gift" at bounding box center [256, 64] width 33 height 33
checkbox input "true"
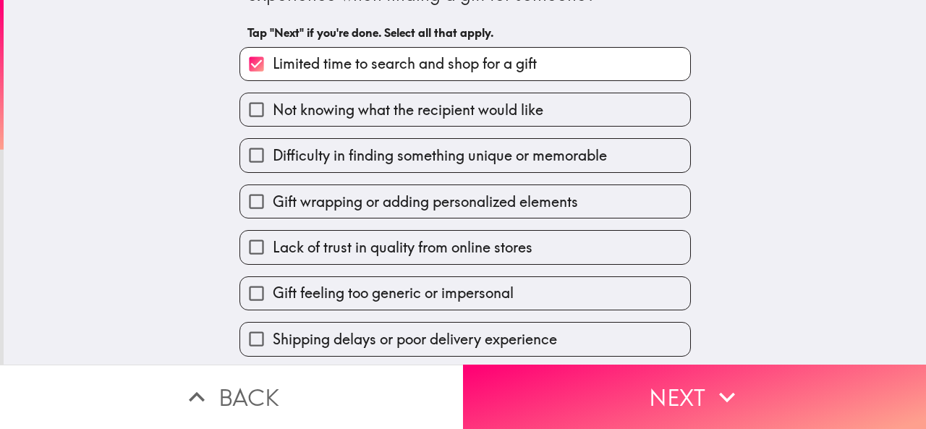
click at [386, 236] on label "Lack of trust in quality from online stores" at bounding box center [465, 247] width 450 height 33
click at [273, 236] on input "Lack of trust in quality from online stores" at bounding box center [256, 247] width 33 height 33
checkbox input "true"
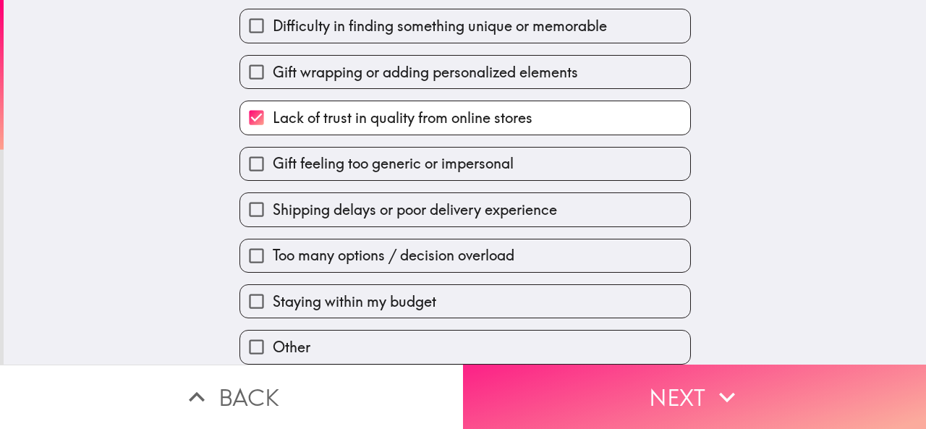
click at [549, 386] on button "Next" at bounding box center [694, 396] width 463 height 64
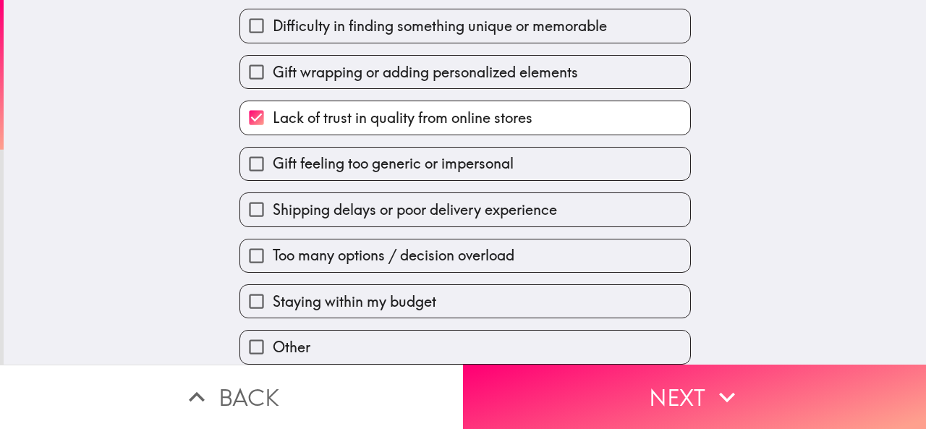
scroll to position [48, 0]
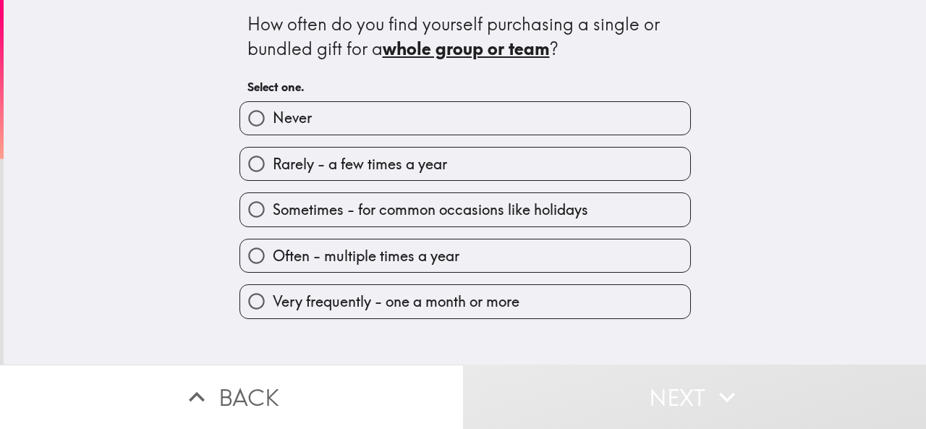
click at [407, 213] on span "Sometimes - for common occasions like holidays" at bounding box center [430, 210] width 315 height 20
click at [273, 213] on input "Sometimes - for common occasions like holidays" at bounding box center [256, 209] width 33 height 33
radio input "true"
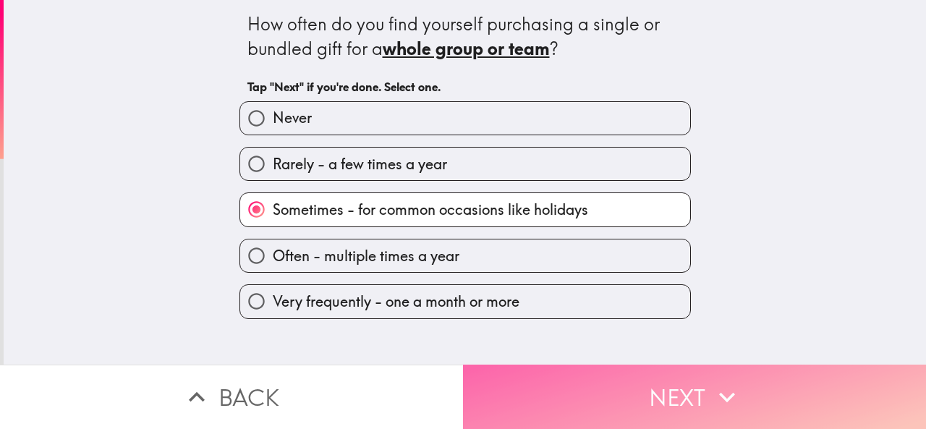
click at [541, 388] on button "Next" at bounding box center [694, 396] width 463 height 64
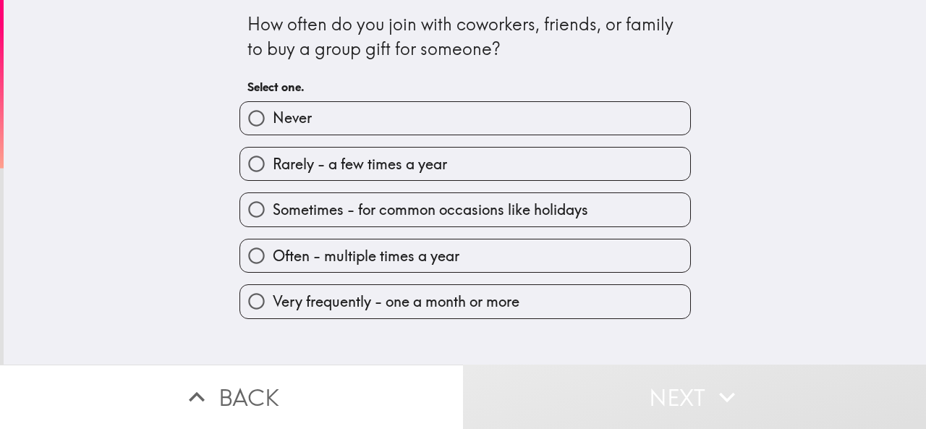
click at [386, 208] on span "Sometimes - for common occasions like holidays" at bounding box center [430, 210] width 315 height 20
click at [273, 208] on input "Sometimes - for common occasions like holidays" at bounding box center [256, 209] width 33 height 33
radio input "true"
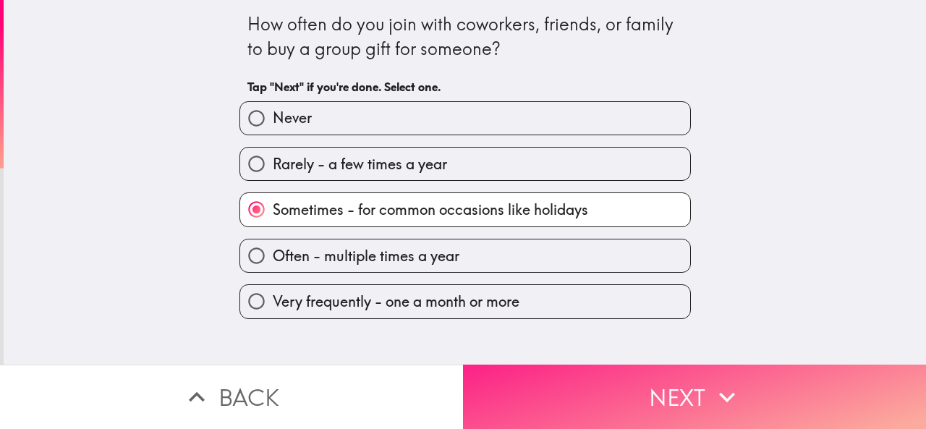
click at [537, 383] on button "Next" at bounding box center [694, 396] width 463 height 64
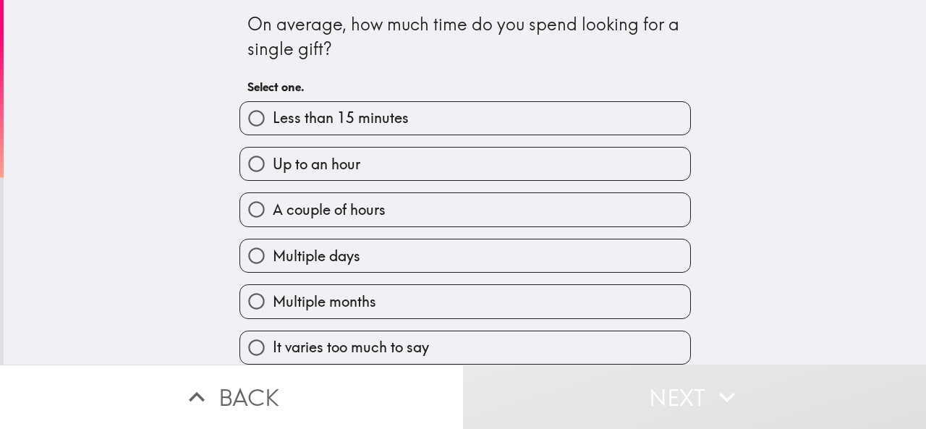
click at [350, 256] on label "Multiple days" at bounding box center [465, 255] width 450 height 33
click at [273, 256] on input "Multiple days" at bounding box center [256, 255] width 33 height 33
radio input "true"
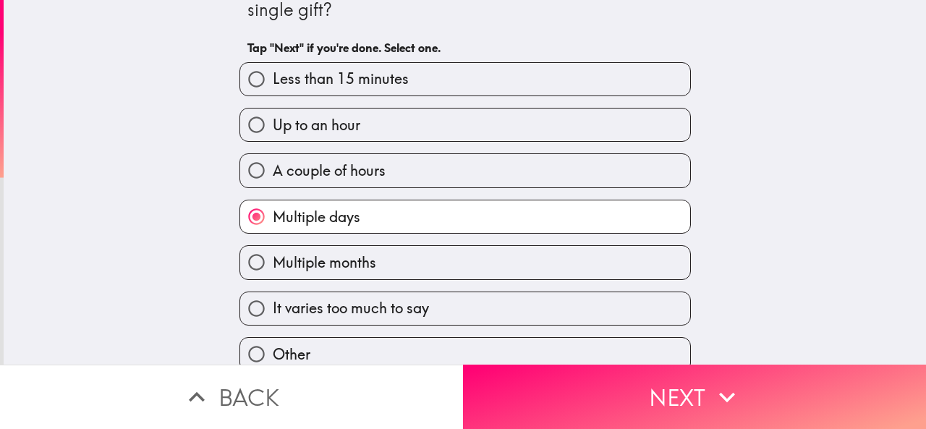
scroll to position [59, 0]
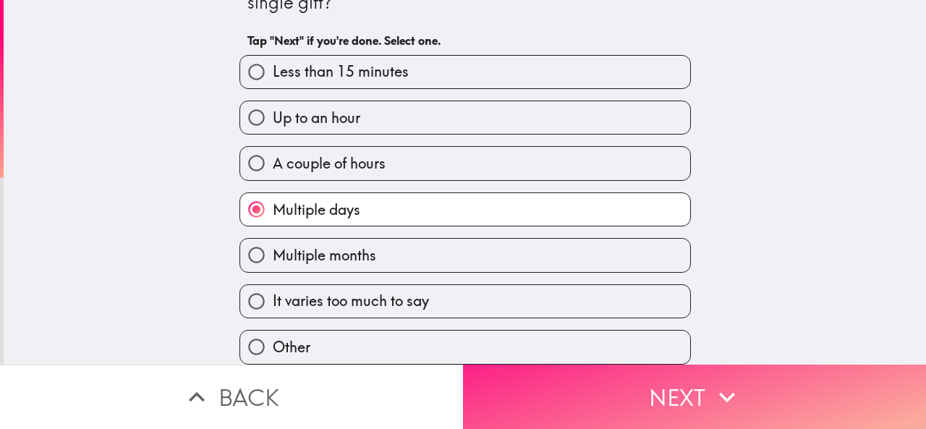
click at [540, 398] on button "Next" at bounding box center [694, 396] width 463 height 64
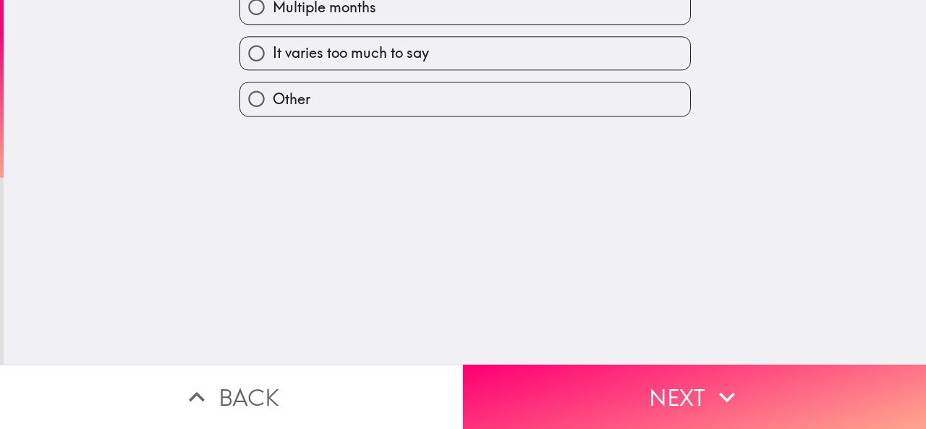
scroll to position [0, 0]
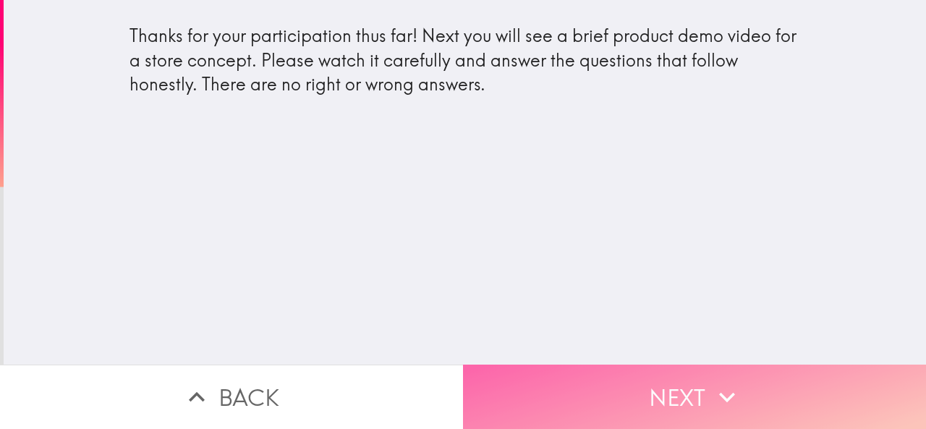
click at [545, 387] on button "Next" at bounding box center [694, 396] width 463 height 64
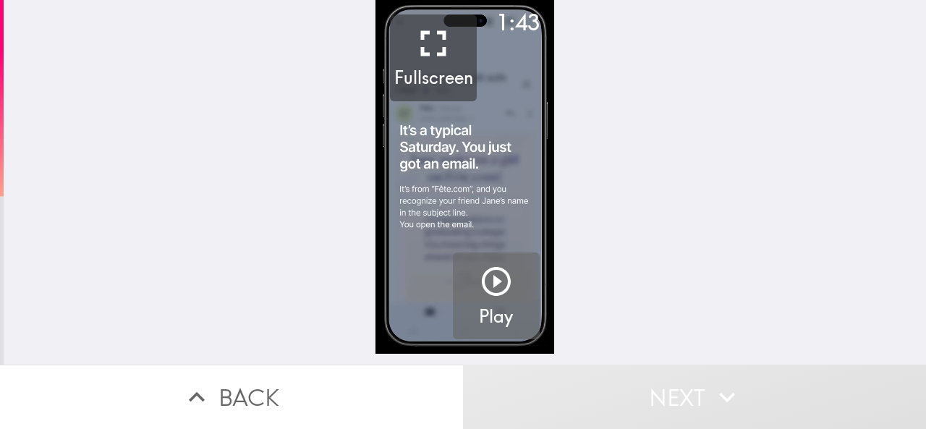
click at [489, 291] on icon "button" at bounding box center [496, 281] width 35 height 35
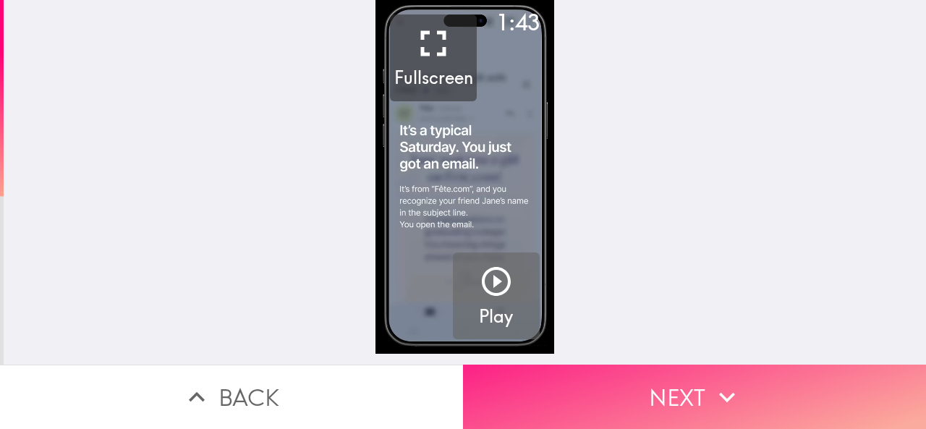
click at [602, 375] on button "Next" at bounding box center [694, 396] width 463 height 64
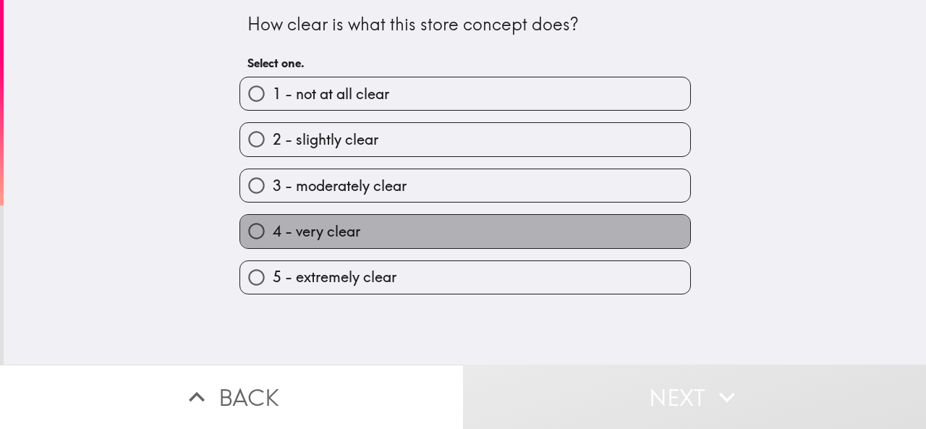
click at [459, 228] on label "4 - very clear" at bounding box center [465, 231] width 450 height 33
click at [273, 228] on input "4 - very clear" at bounding box center [256, 231] width 33 height 33
radio input "true"
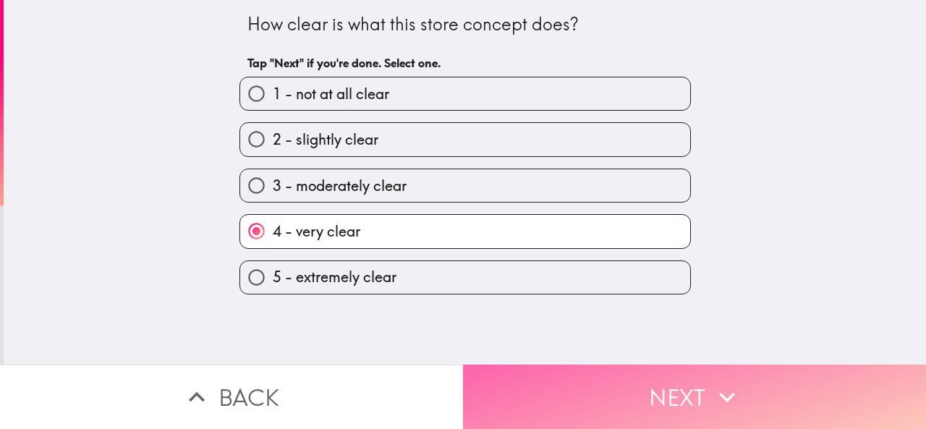
click at [559, 396] on button "Next" at bounding box center [694, 396] width 463 height 64
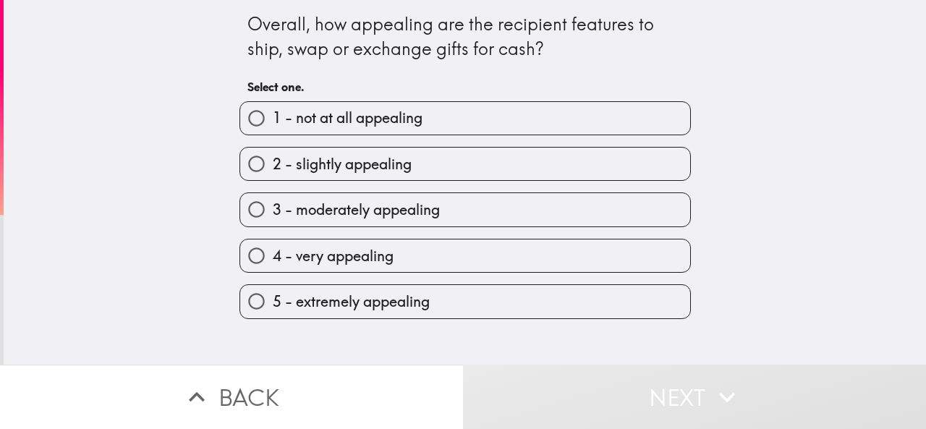
click at [435, 261] on label "4 - very appealing" at bounding box center [465, 255] width 450 height 33
click at [273, 261] on input "4 - very appealing" at bounding box center [256, 255] width 33 height 33
radio input "true"
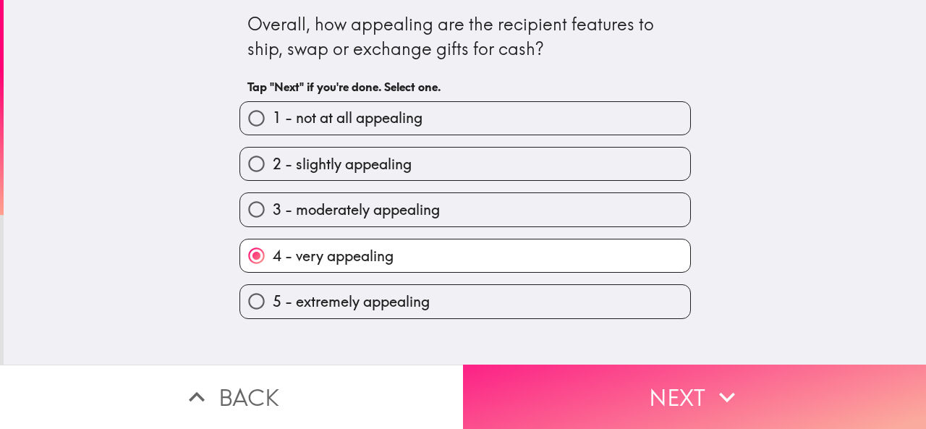
click at [548, 393] on button "Next" at bounding box center [694, 396] width 463 height 64
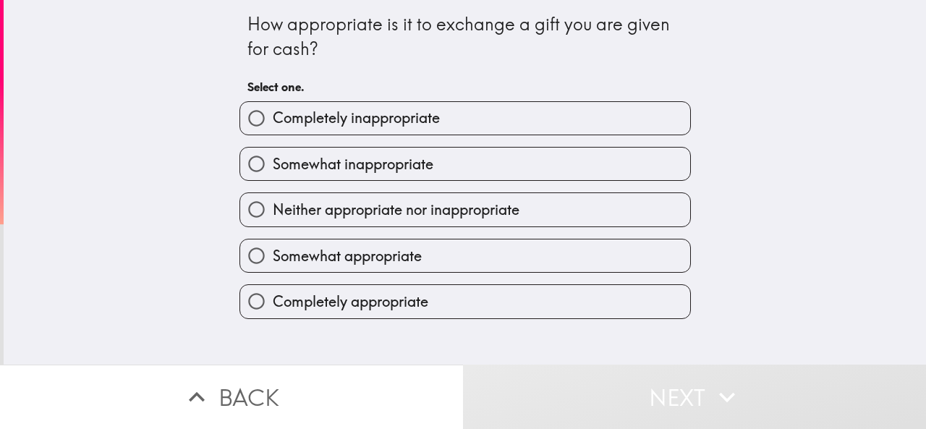
click at [406, 262] on span "Somewhat appropriate" at bounding box center [347, 256] width 149 height 20
click at [273, 262] on input "Somewhat appropriate" at bounding box center [256, 255] width 33 height 33
radio input "true"
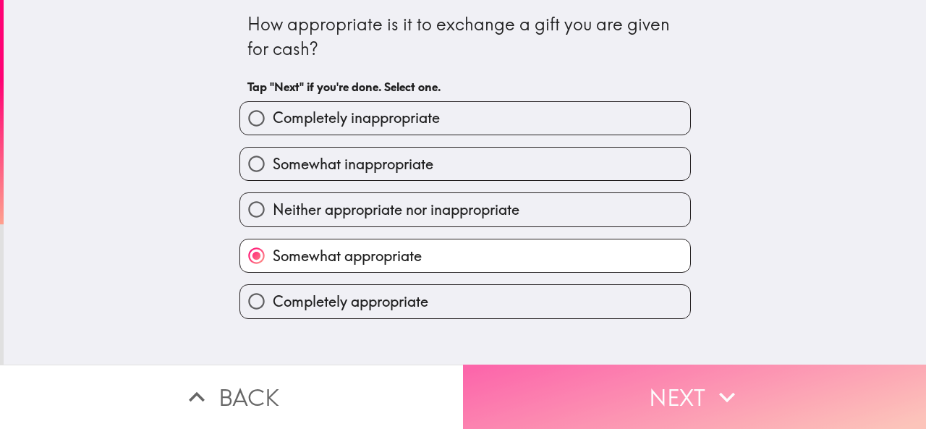
click at [541, 398] on button "Next" at bounding box center [694, 396] width 463 height 64
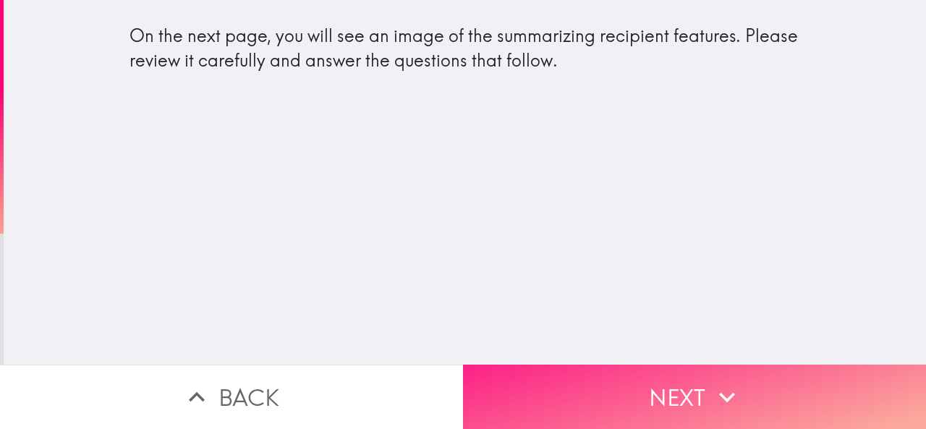
drag, startPoint x: 561, startPoint y: 384, endPoint x: 536, endPoint y: 333, distance: 56.6
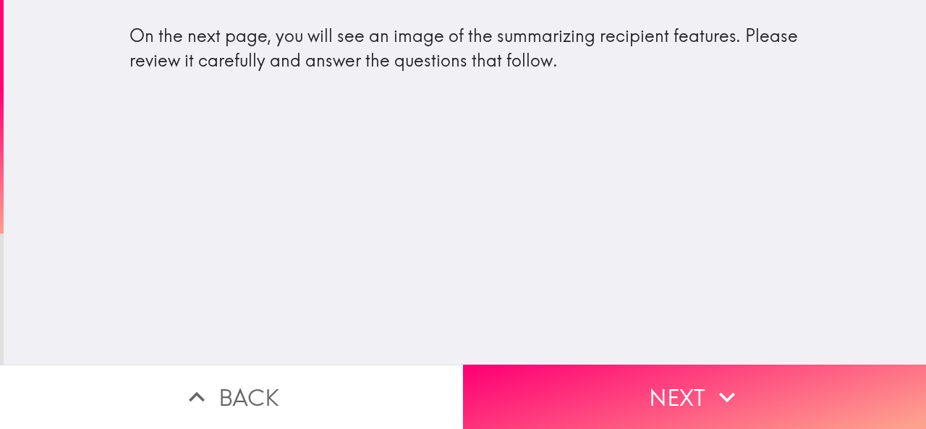
click at [561, 385] on button "Next" at bounding box center [694, 396] width 463 height 64
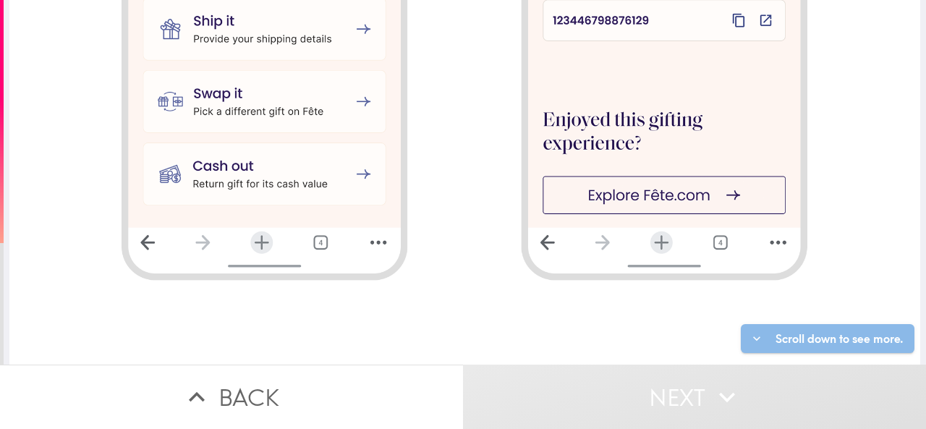
scroll to position [1466, 0]
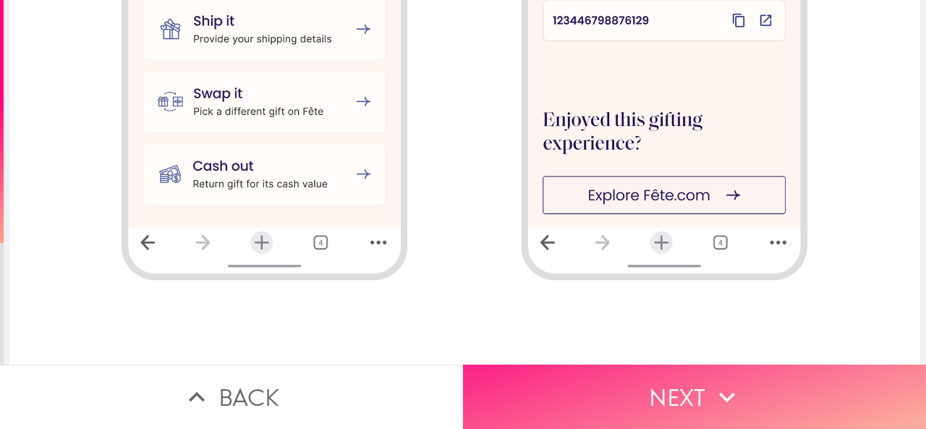
click at [606, 370] on button "Next" at bounding box center [694, 396] width 463 height 64
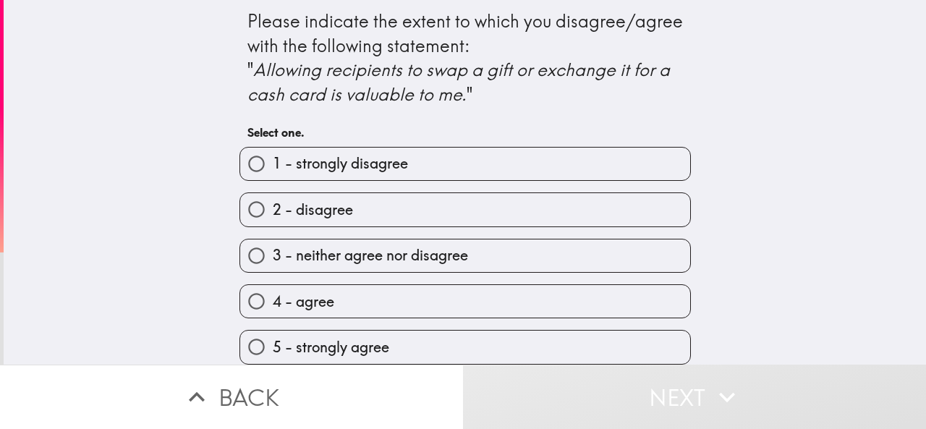
scroll to position [16, 0]
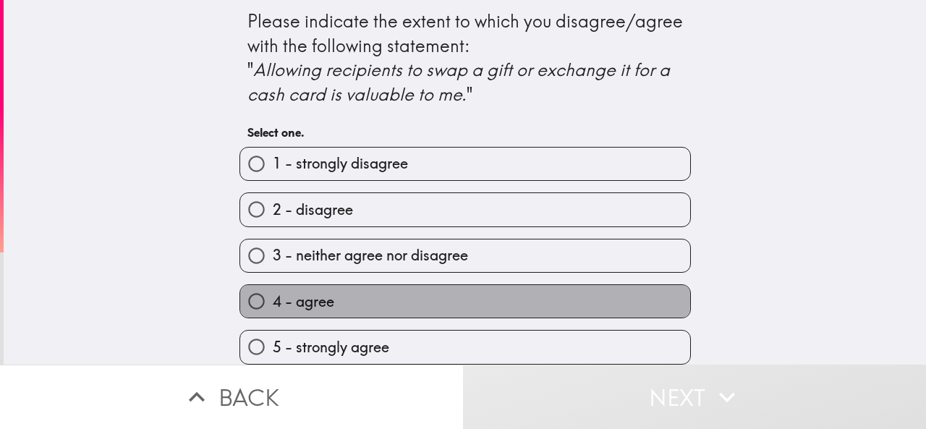
click at [418, 289] on label "4 - agree" at bounding box center [465, 301] width 450 height 33
click at [273, 289] on input "4 - agree" at bounding box center [256, 301] width 33 height 33
radio input "true"
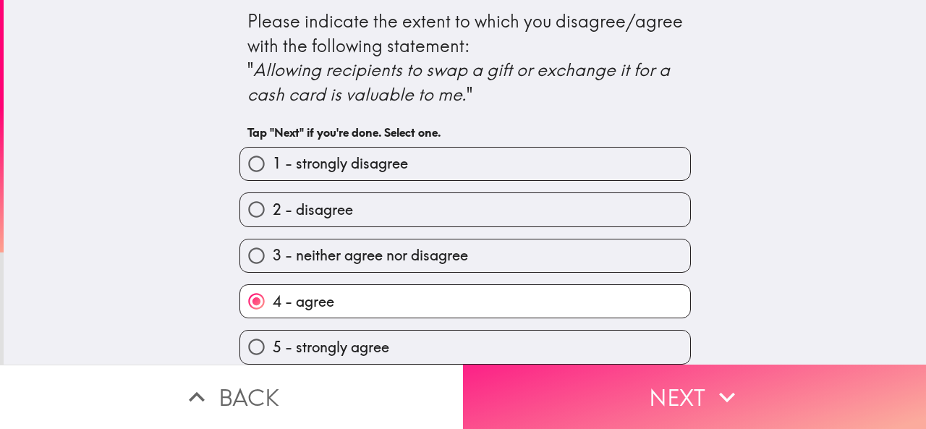
click at [519, 365] on button "Next" at bounding box center [694, 396] width 463 height 64
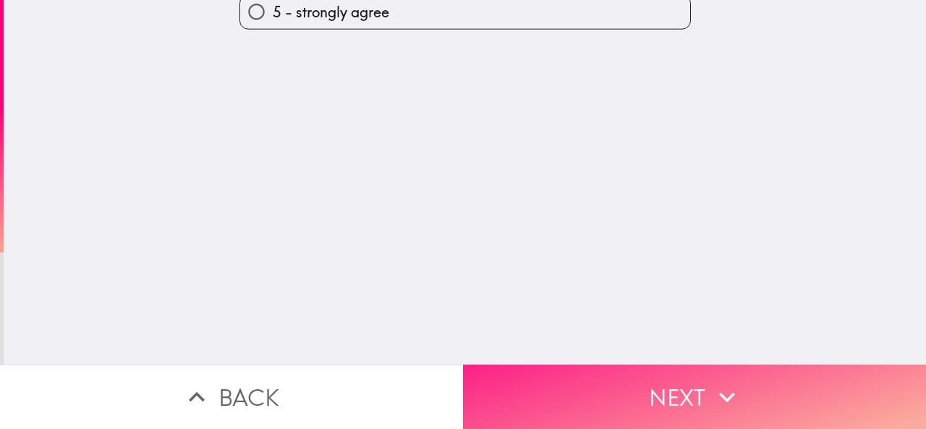
scroll to position [0, 0]
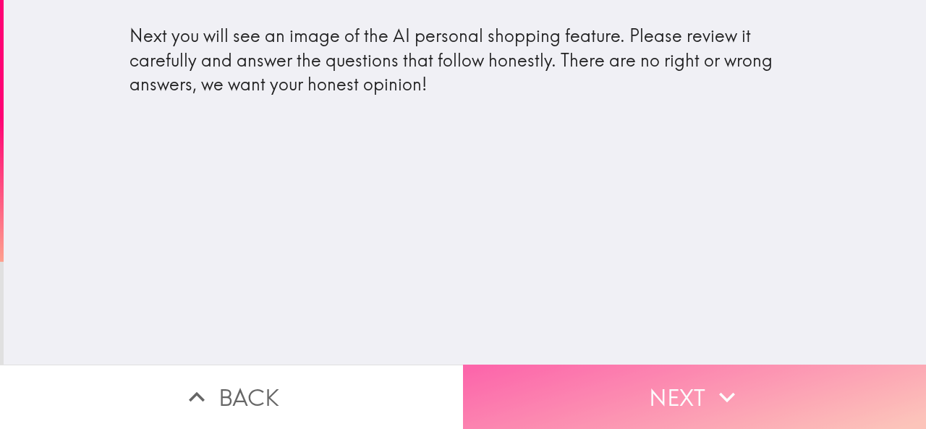
click at [531, 368] on button "Next" at bounding box center [694, 396] width 463 height 64
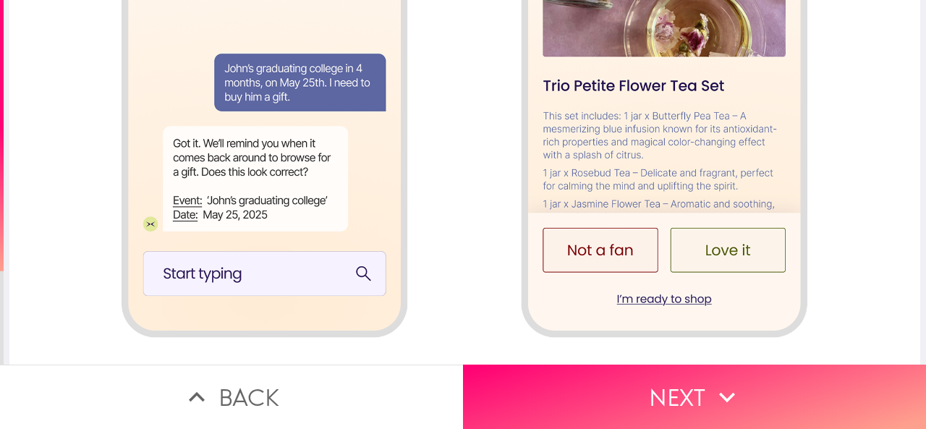
scroll to position [1466, 0]
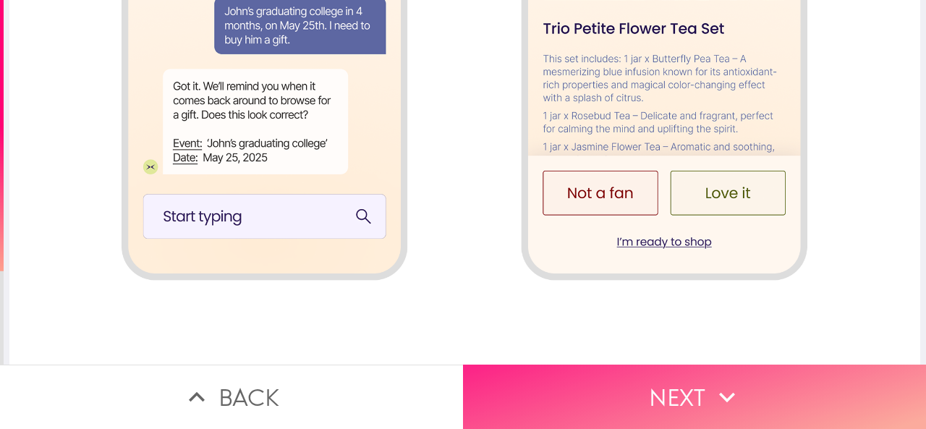
click at [526, 385] on button "Next" at bounding box center [694, 396] width 463 height 64
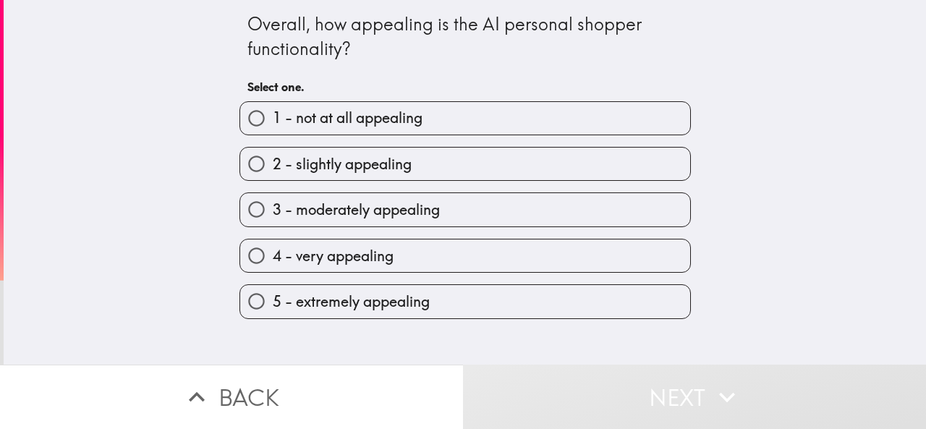
click at [400, 262] on label "4 - very appealing" at bounding box center [465, 255] width 450 height 33
click at [273, 262] on input "4 - very appealing" at bounding box center [256, 255] width 33 height 33
radio input "true"
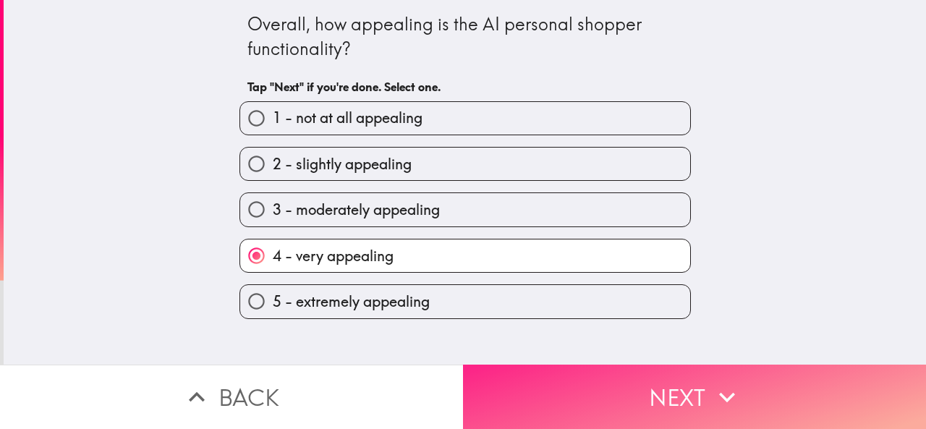
click at [547, 389] on button "Next" at bounding box center [694, 396] width 463 height 64
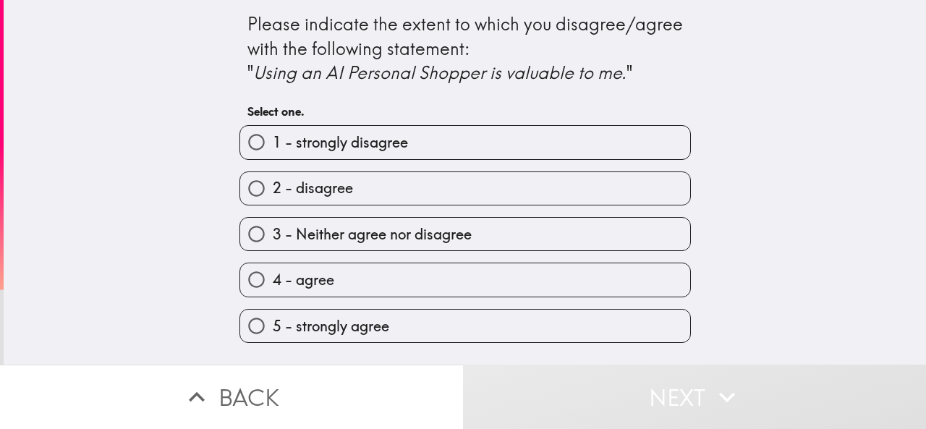
click at [422, 299] on div "5 - strongly agree" at bounding box center [459, 320] width 463 height 46
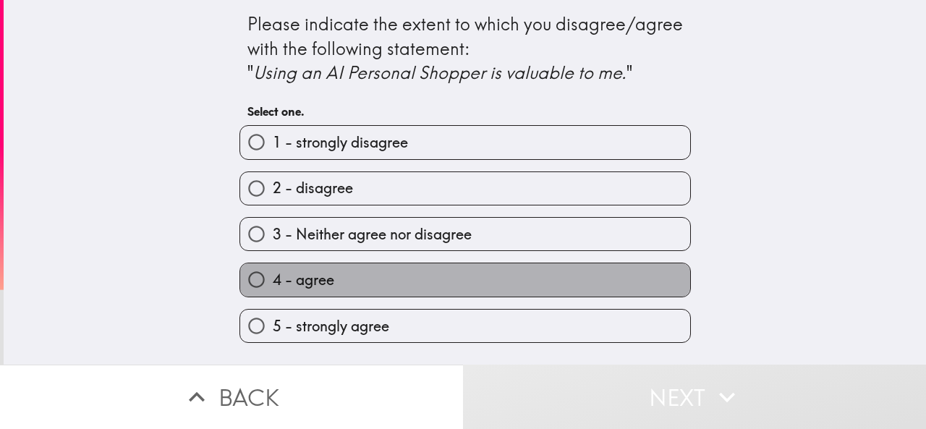
click at [413, 278] on label "4 - agree" at bounding box center [465, 279] width 450 height 33
click at [273, 278] on input "4 - agree" at bounding box center [256, 279] width 33 height 33
radio input "true"
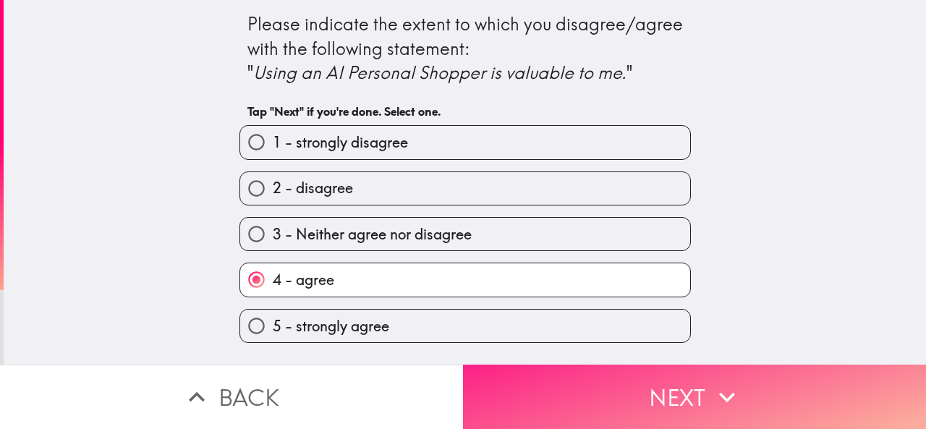
click at [539, 388] on button "Next" at bounding box center [694, 396] width 463 height 64
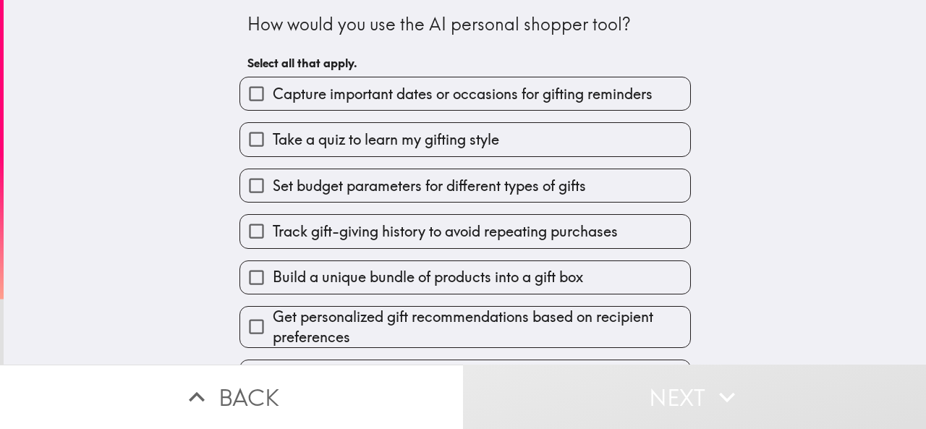
click at [425, 236] on span "Track gift-giving history to avoid repeating purchases" at bounding box center [445, 231] width 345 height 20
click at [273, 236] on input "Track gift-giving history to avoid repeating purchases" at bounding box center [256, 231] width 33 height 33
checkbox input "true"
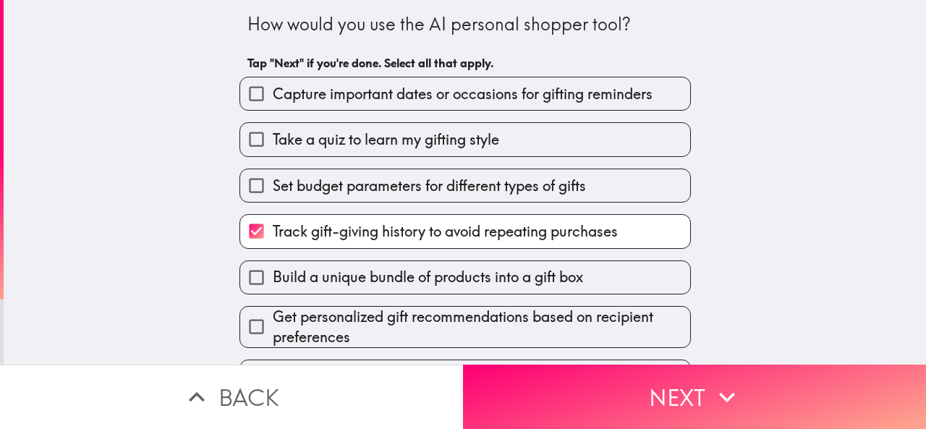
click at [376, 135] on span "Take a quiz to learn my gifting style" at bounding box center [386, 139] width 226 height 20
click at [273, 135] on input "Take a quiz to learn my gifting style" at bounding box center [256, 139] width 33 height 33
checkbox input "true"
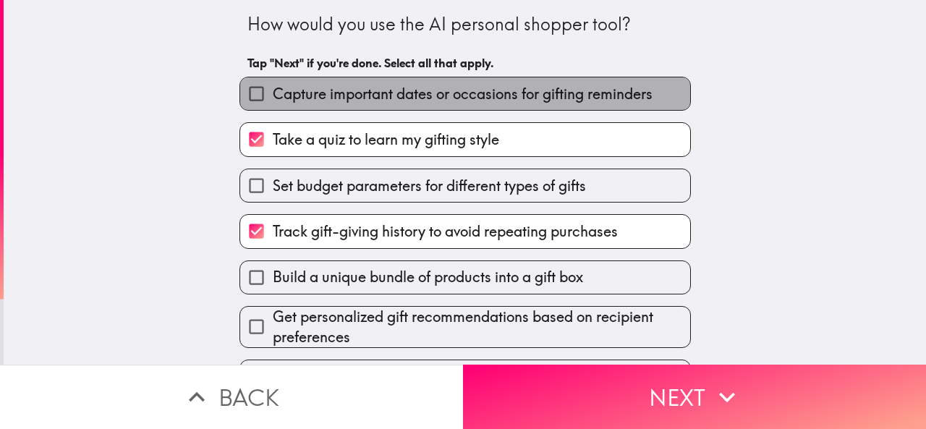
click at [364, 99] on span "Capture important dates or occasions for gifting reminders" at bounding box center [463, 94] width 380 height 20
click at [273, 99] on input "Capture important dates or occasions for gifting reminders" at bounding box center [256, 93] width 33 height 33
checkbox input "true"
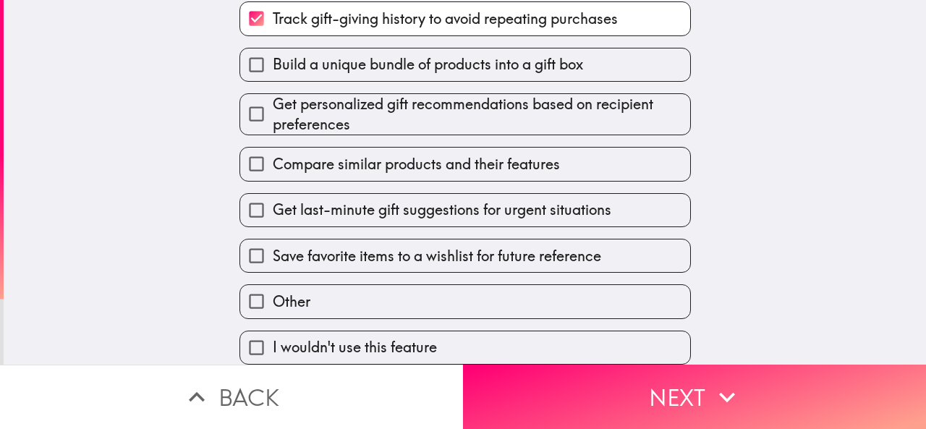
scroll to position [228, 0]
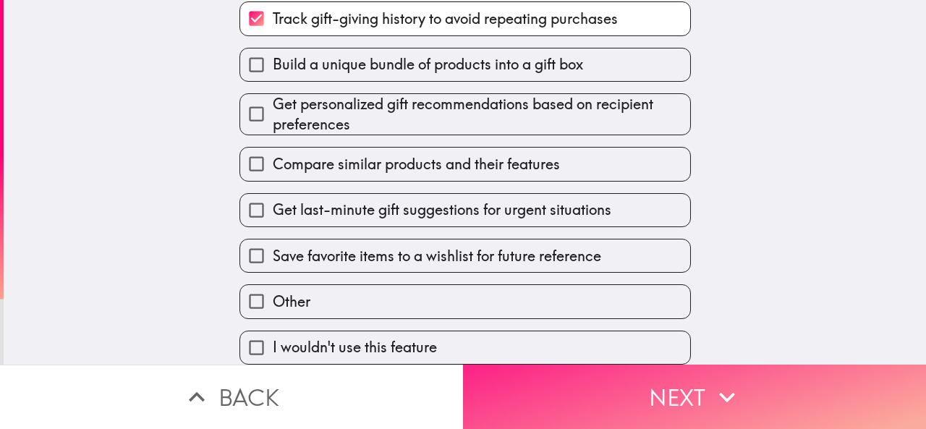
click at [552, 396] on button "Next" at bounding box center [694, 396] width 463 height 64
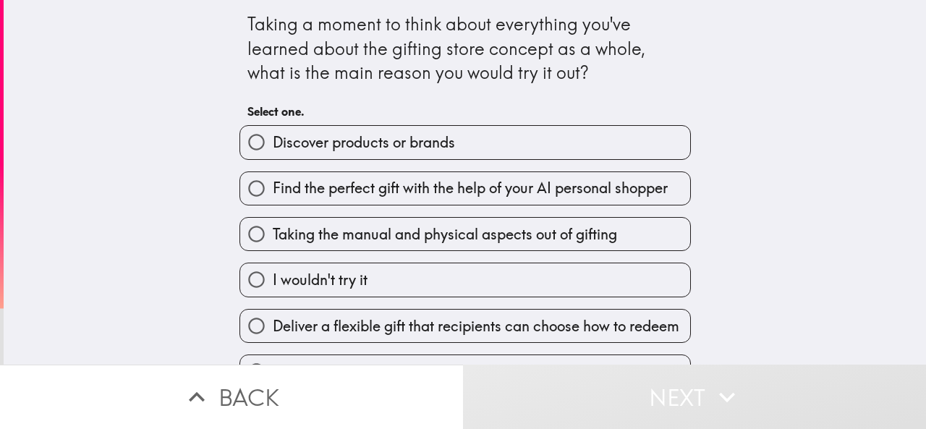
click at [355, 190] on span "Find the perfect gift with the help of your AI personal shopper" at bounding box center [470, 188] width 395 height 20
click at [273, 190] on input "Find the perfect gift with the help of your AI personal shopper" at bounding box center [256, 188] width 33 height 33
radio input "true"
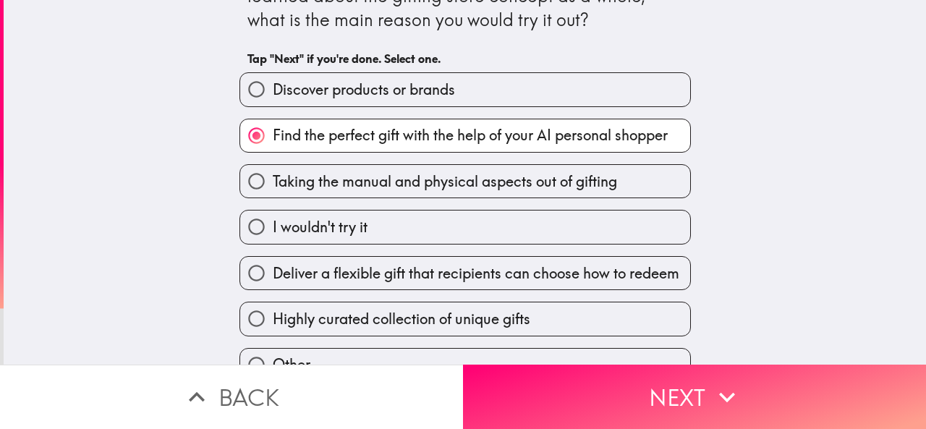
scroll to position [72, 0]
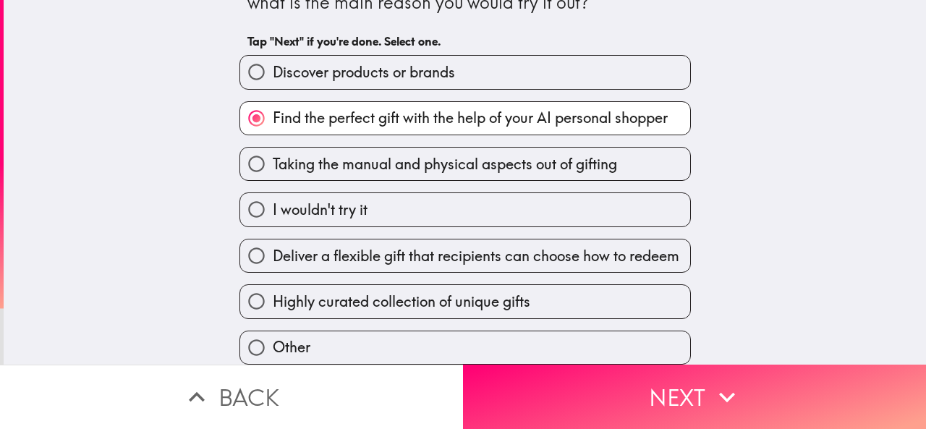
click at [409, 262] on span "Deliver a flexible gift that recipients can choose how to redeem" at bounding box center [476, 256] width 406 height 20
click at [273, 262] on input "Deliver a flexible gift that recipients can choose how to redeem" at bounding box center [256, 255] width 33 height 33
radio input "true"
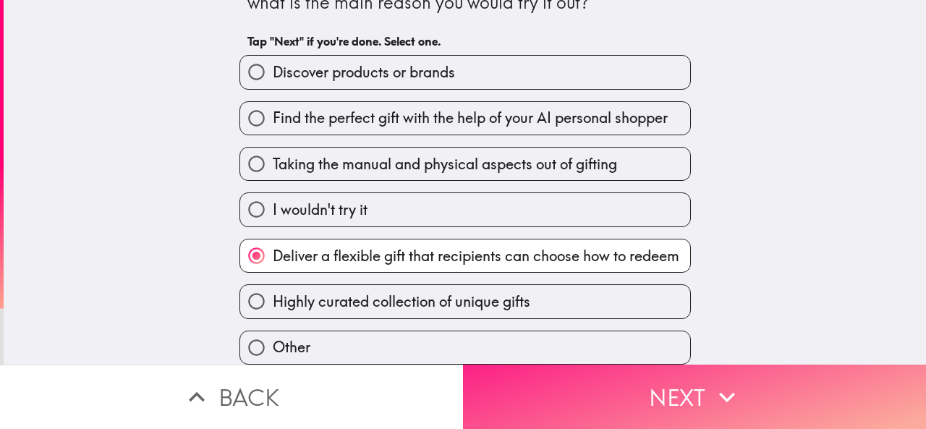
click at [512, 370] on button "Next" at bounding box center [694, 396] width 463 height 64
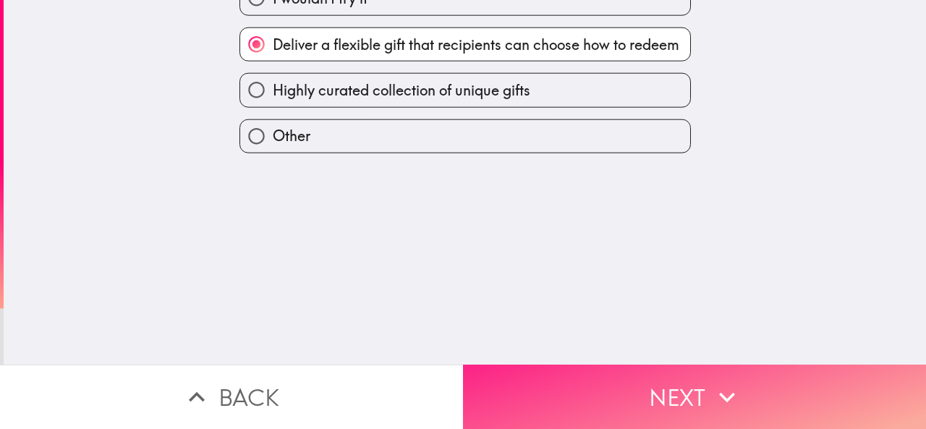
scroll to position [0, 0]
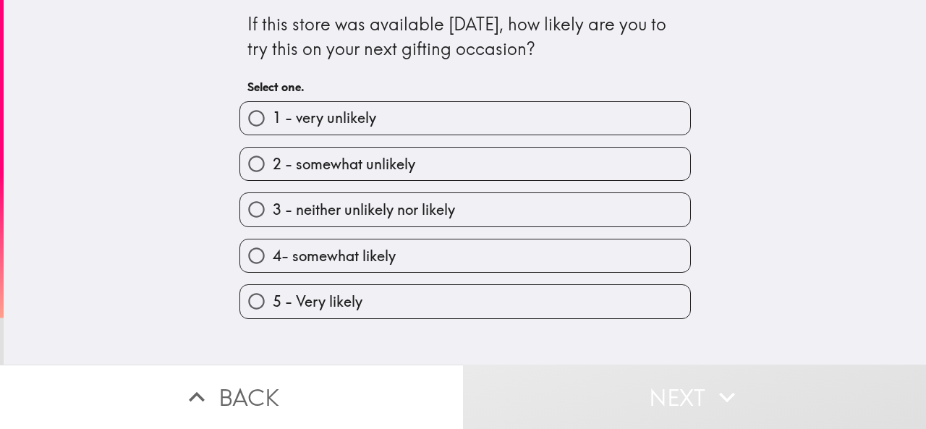
click at [435, 299] on label "5 - Very likely" at bounding box center [465, 301] width 450 height 33
click at [273, 299] on input "5 - Very likely" at bounding box center [256, 301] width 33 height 33
radio input "true"
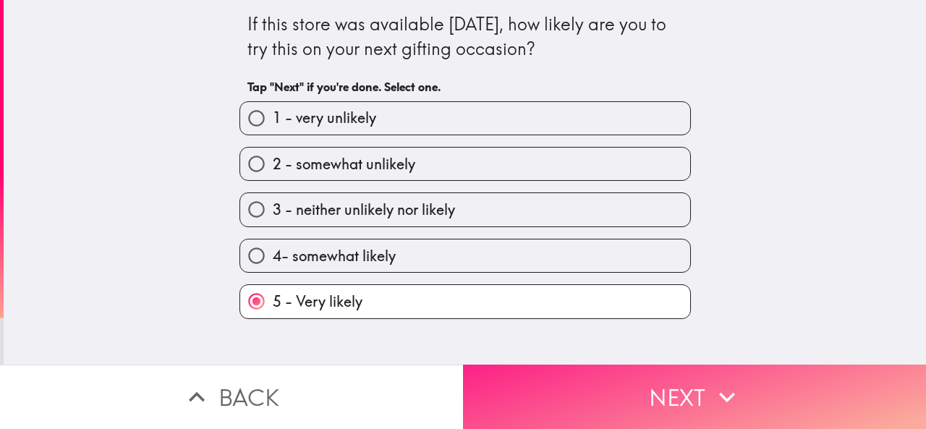
click at [518, 386] on button "Next" at bounding box center [694, 396] width 463 height 64
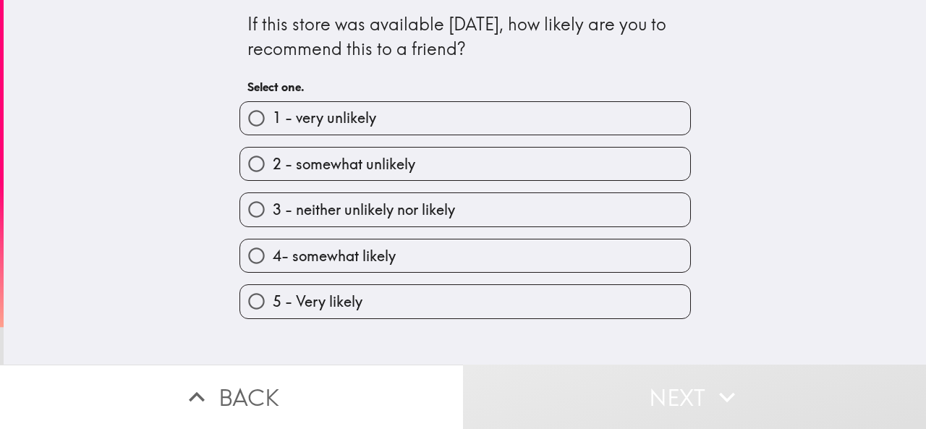
click at [393, 250] on label "4- somewhat likely" at bounding box center [465, 255] width 450 height 33
click at [273, 250] on input "4- somewhat likely" at bounding box center [256, 255] width 33 height 33
radio input "true"
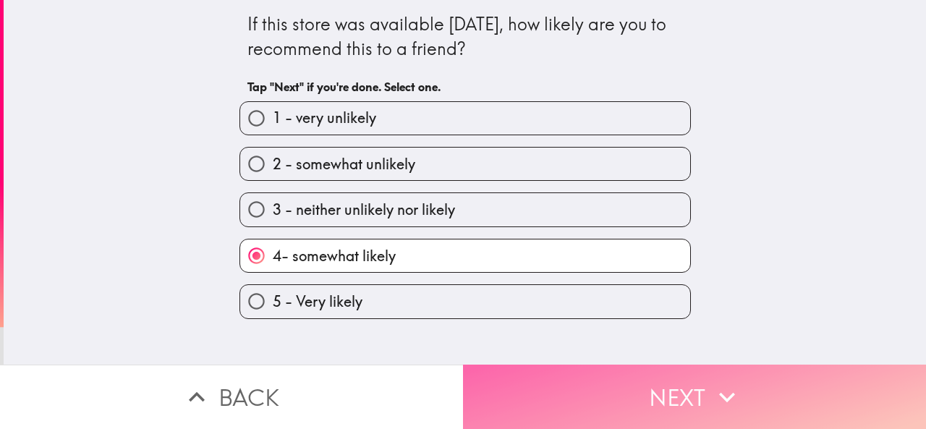
click at [519, 387] on button "Next" at bounding box center [694, 396] width 463 height 64
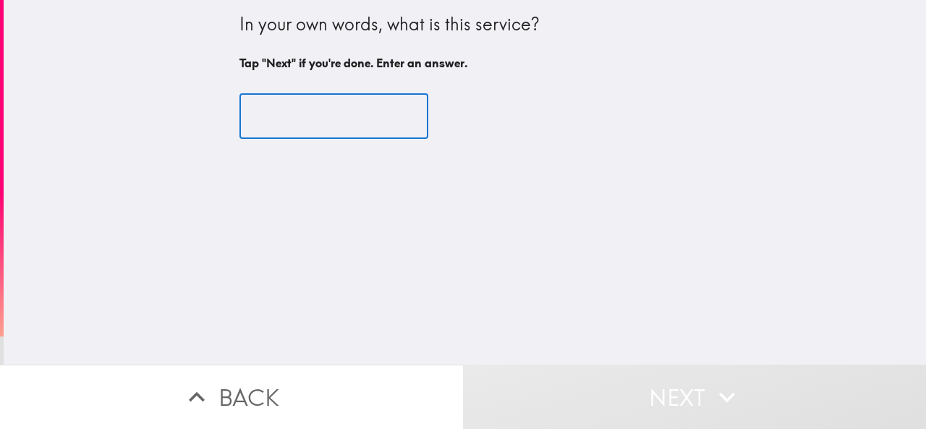
click at [330, 121] on input "text" at bounding box center [333, 116] width 189 height 45
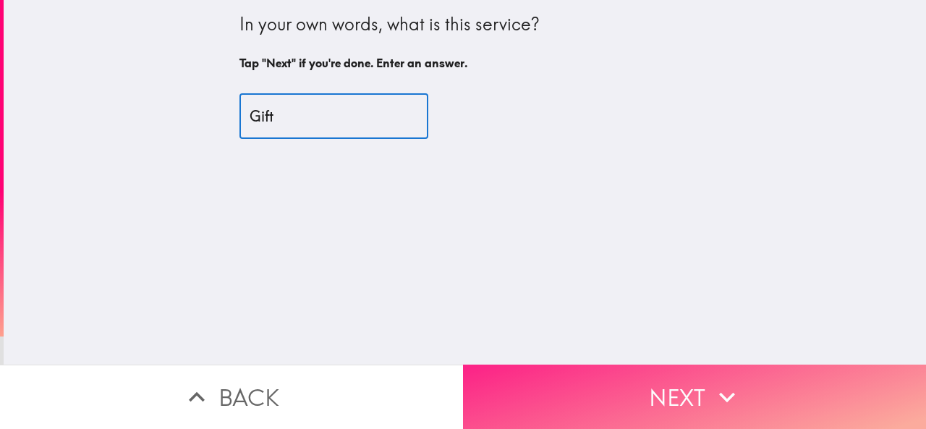
type input "Gift"
click at [558, 370] on button "Next" at bounding box center [694, 396] width 463 height 64
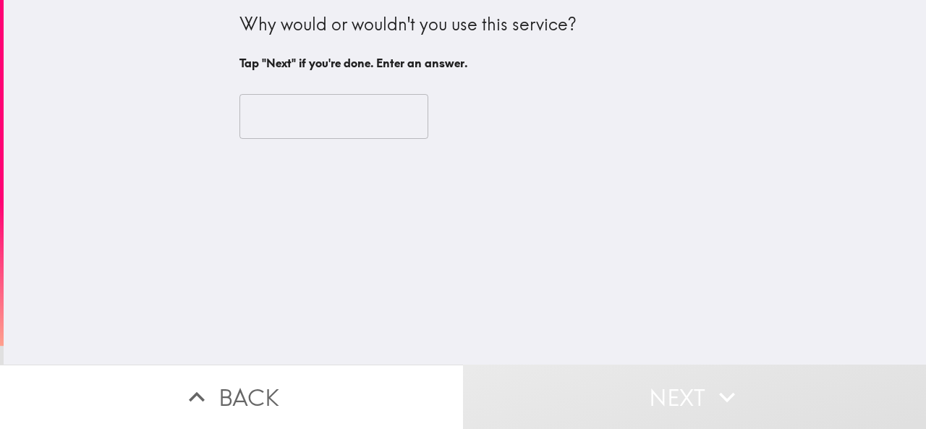
click at [354, 134] on input "text" at bounding box center [333, 116] width 189 height 45
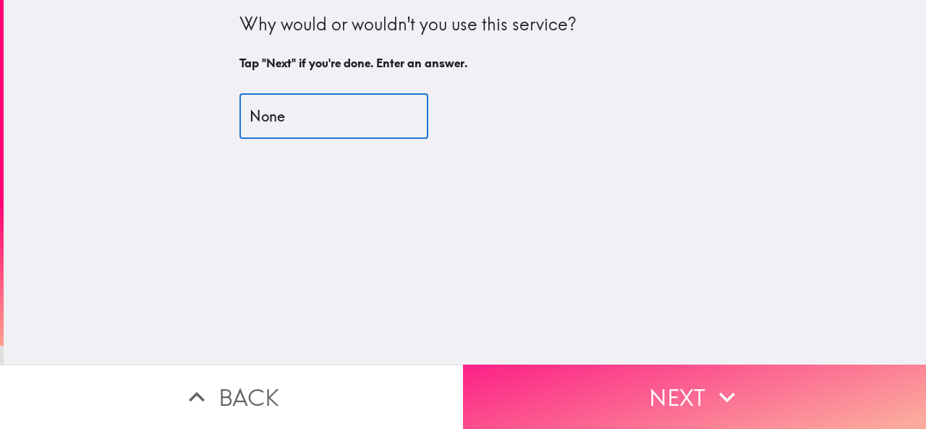
type input "None"
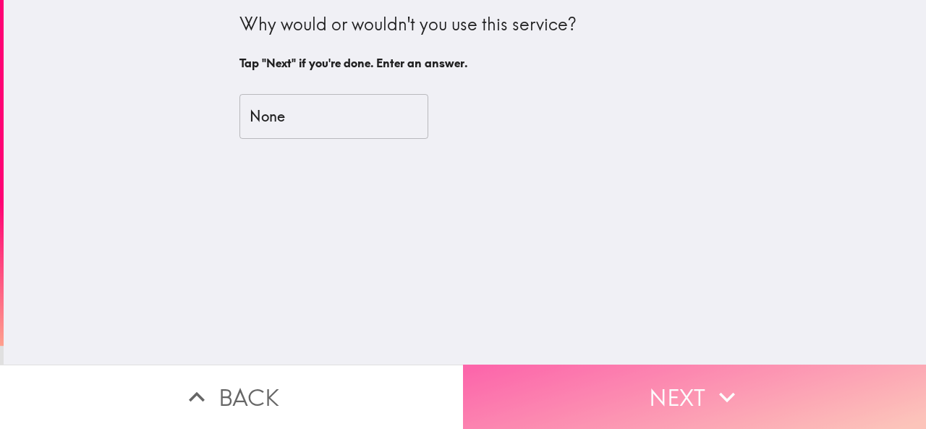
click at [506, 374] on button "Next" at bounding box center [694, 396] width 463 height 64
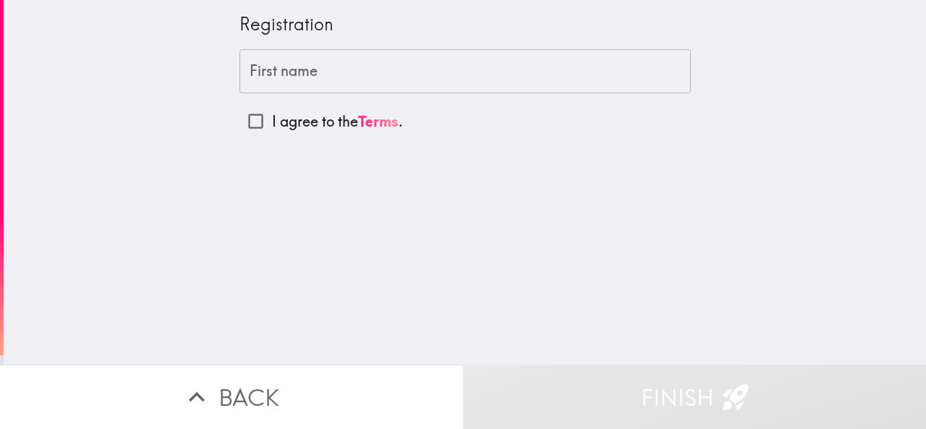
click at [247, 122] on input "I agree to the Terms ." at bounding box center [255, 121] width 33 height 33
checkbox input "true"
click at [283, 86] on input "First name" at bounding box center [464, 71] width 451 height 45
click at [158, 147] on div "Registration First name First name I agree to the Terms ." at bounding box center [465, 182] width 922 height 364
click at [304, 73] on input "First name" at bounding box center [464, 71] width 451 height 45
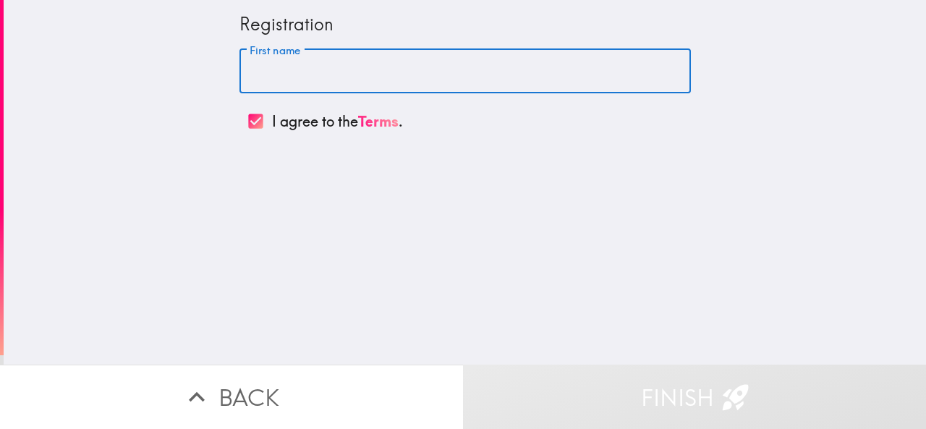
paste input "[PERSON_NAME]"
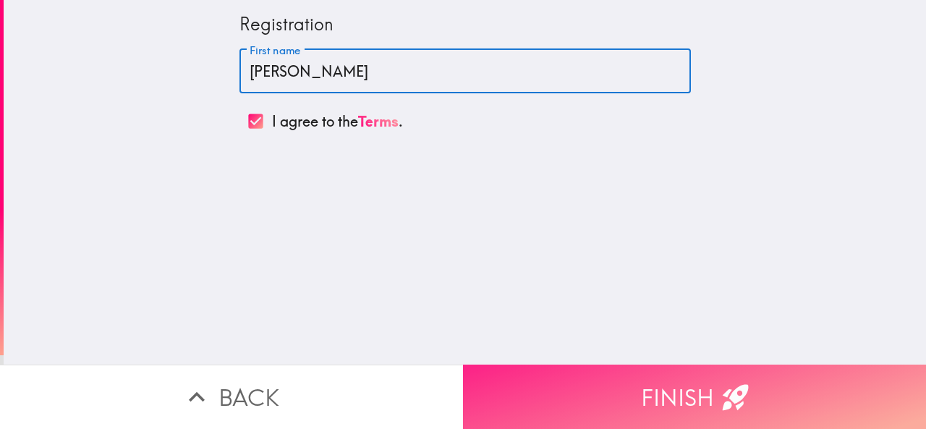
type input "[PERSON_NAME]"
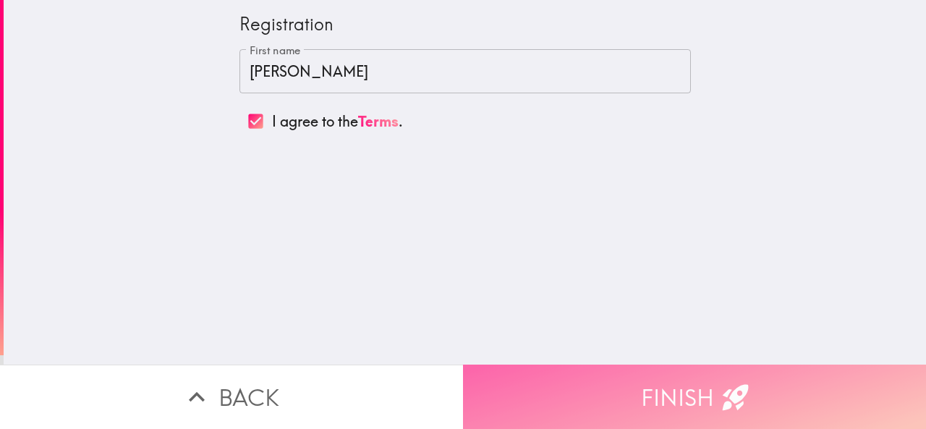
click at [530, 369] on button "Finish" at bounding box center [694, 396] width 463 height 64
